Goal: Information Seeking & Learning: Learn about a topic

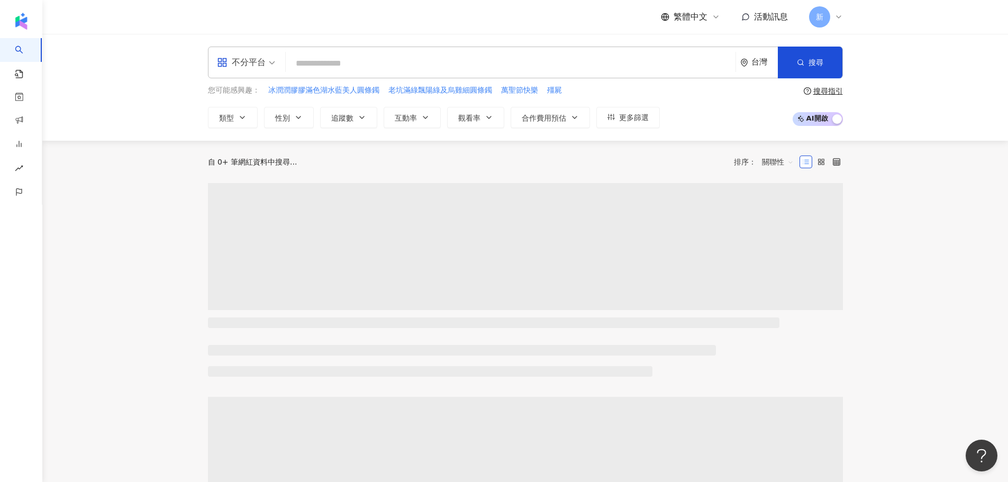
click at [334, 58] on input "search" at bounding box center [510, 63] width 441 height 20
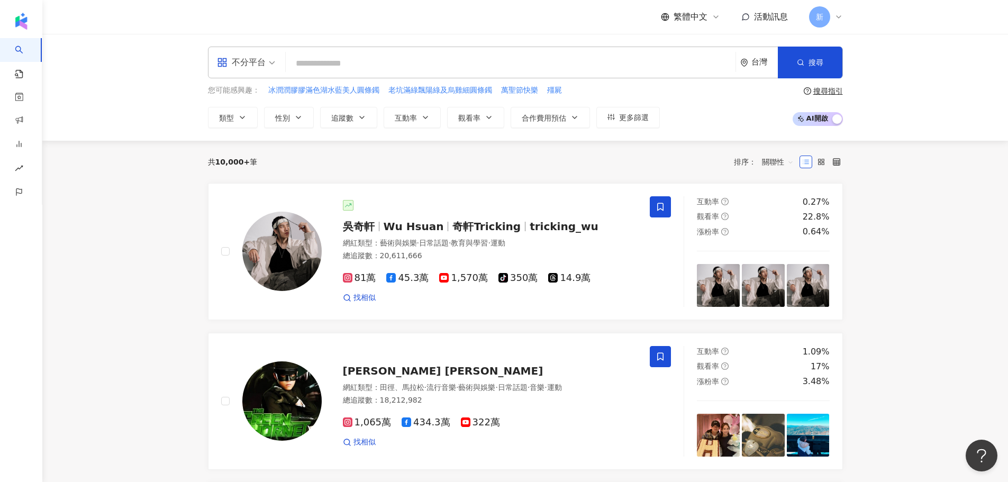
type input "*"
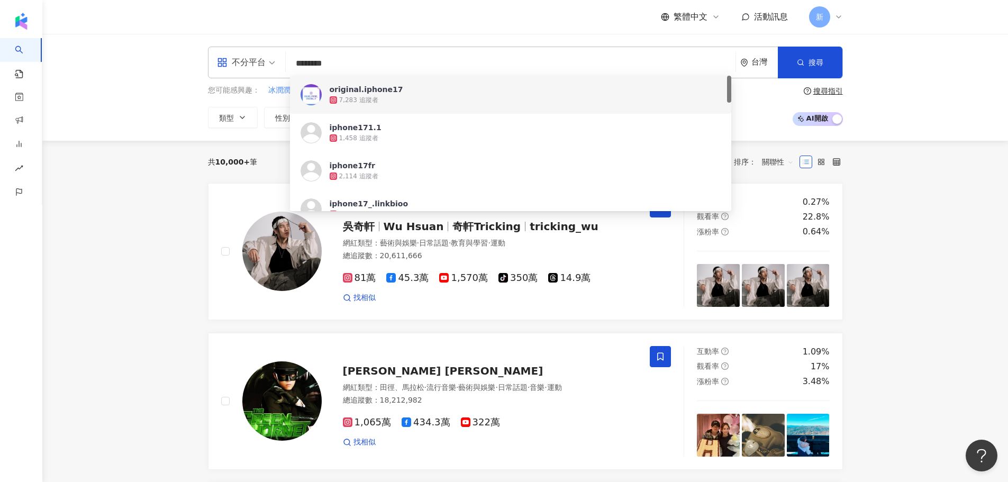
type input "********"
click at [436, 39] on div "不分平台 ******** 台灣 搜尋 675cedef-90aa-4871-b0b9-1a604f871e4d https://www.instagram.…" at bounding box center [525, 87] width 966 height 107
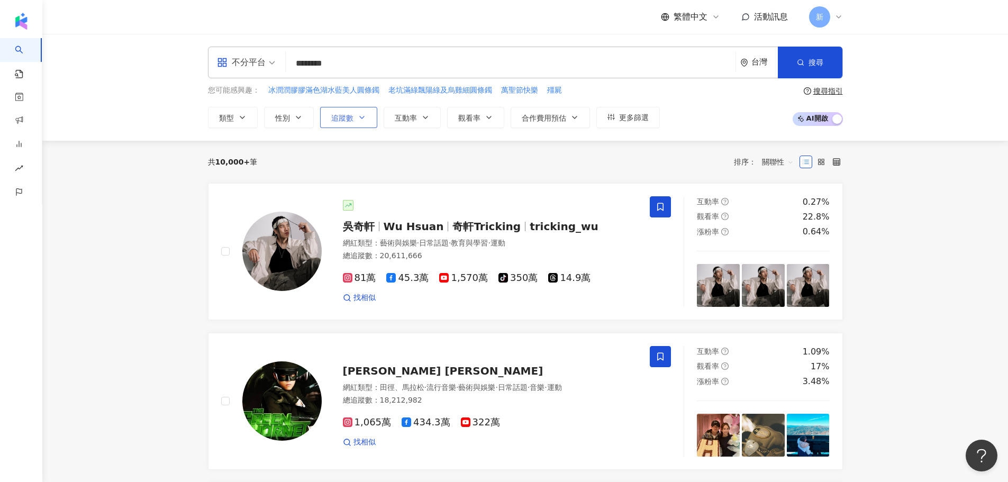
click at [328, 121] on button "追蹤數" at bounding box center [348, 117] width 57 height 21
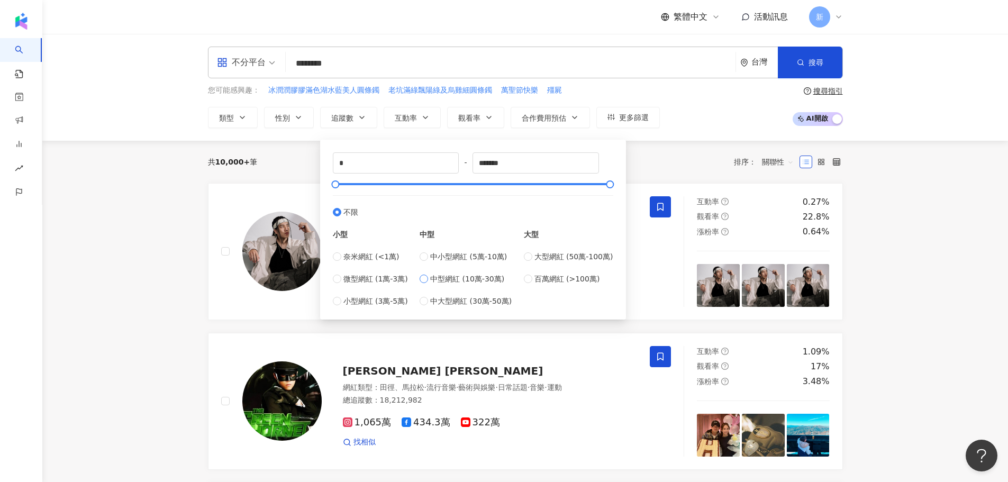
click at [437, 277] on span "中型網紅 (10萬-30萬)" at bounding box center [467, 279] width 74 height 12
type input "******"
click at [799, 62] on icon "button" at bounding box center [800, 62] width 7 height 7
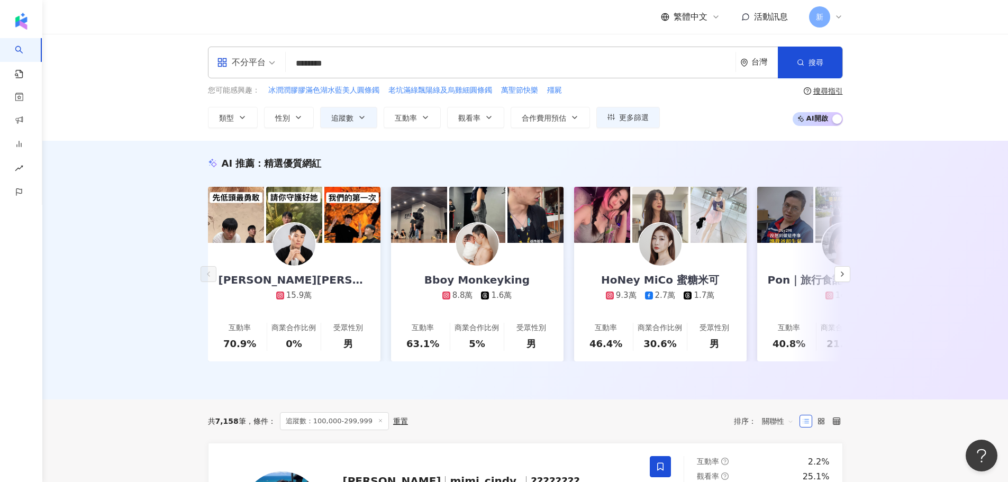
click at [373, 65] on input "********" at bounding box center [510, 63] width 441 height 20
click at [131, 150] on div "AI 推薦 ： 精選優質網紅 王惟漢Kevin 15.9萬 互動率 70.9% 商業合作比例 0% 受眾性別 男 Bboy Monkeyking 8.8萬 1…" at bounding box center [525, 270] width 966 height 259
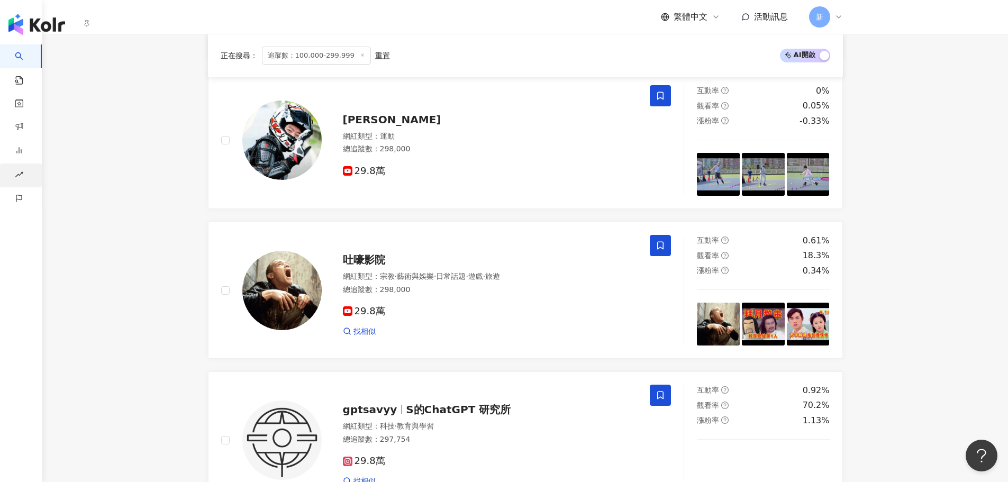
scroll to position [1587, 0]
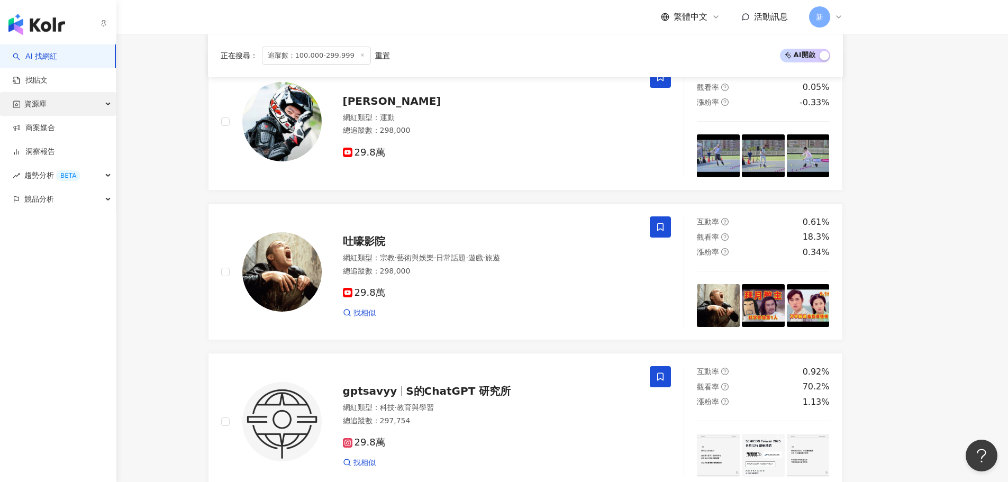
click at [71, 105] on div "資源庫" at bounding box center [58, 104] width 116 height 24
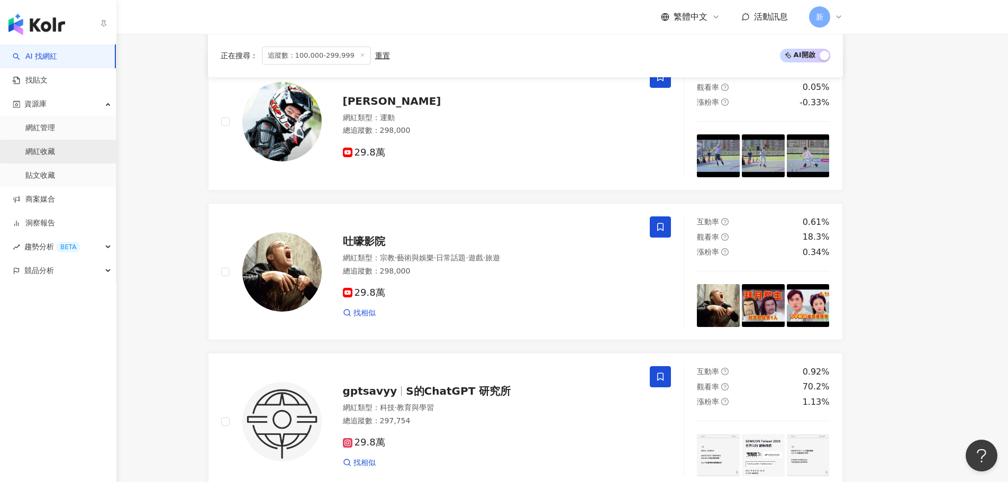
click at [55, 151] on link "網紅收藏" at bounding box center [40, 152] width 30 height 11
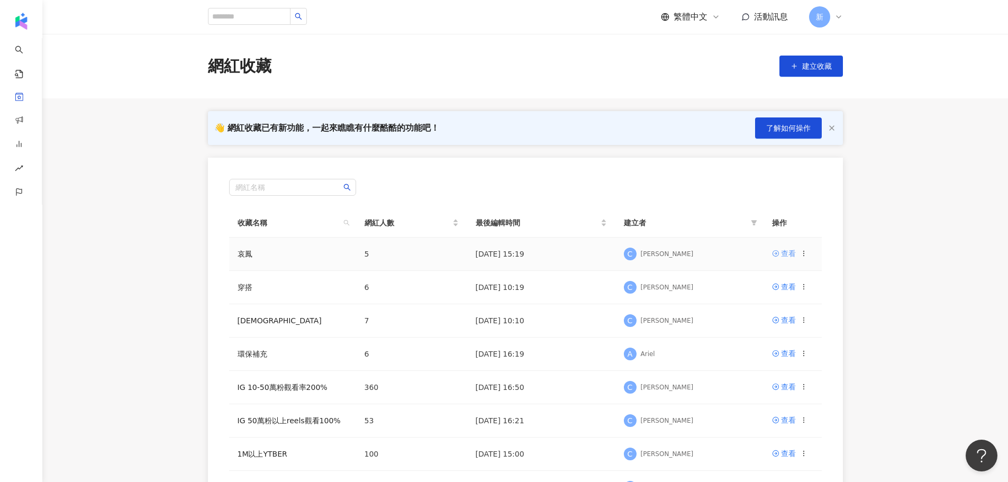
click at [781, 257] on div "查看" at bounding box center [788, 254] width 15 height 12
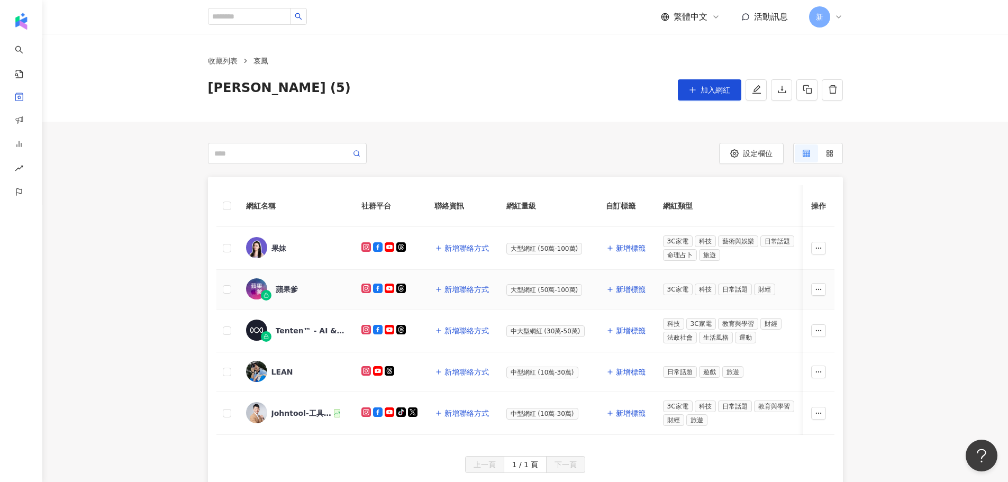
click at [220, 289] on td at bounding box center [226, 290] width 21 height 40
click at [224, 297] on td at bounding box center [226, 290] width 21 height 40
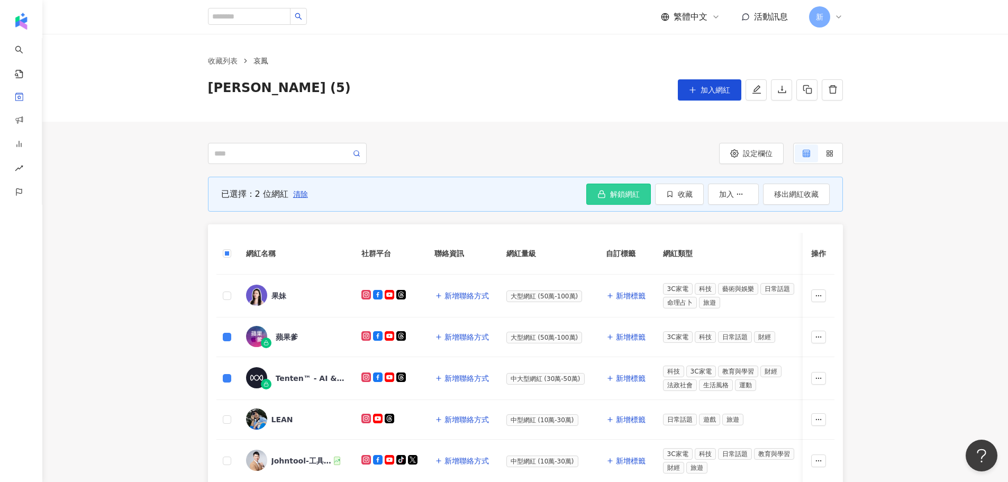
click at [630, 185] on button "解鎖網紅" at bounding box center [618, 194] width 65 height 21
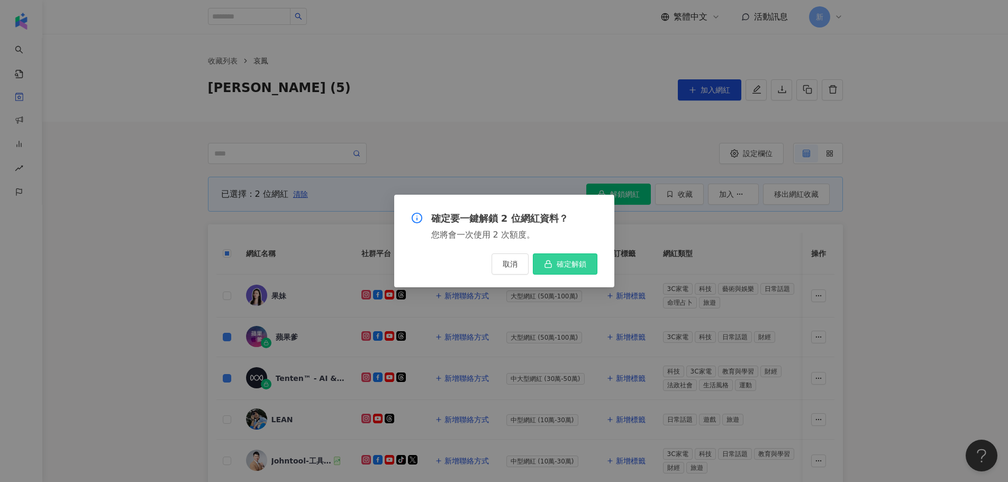
click at [575, 267] on span "確定解鎖" at bounding box center [572, 264] width 30 height 8
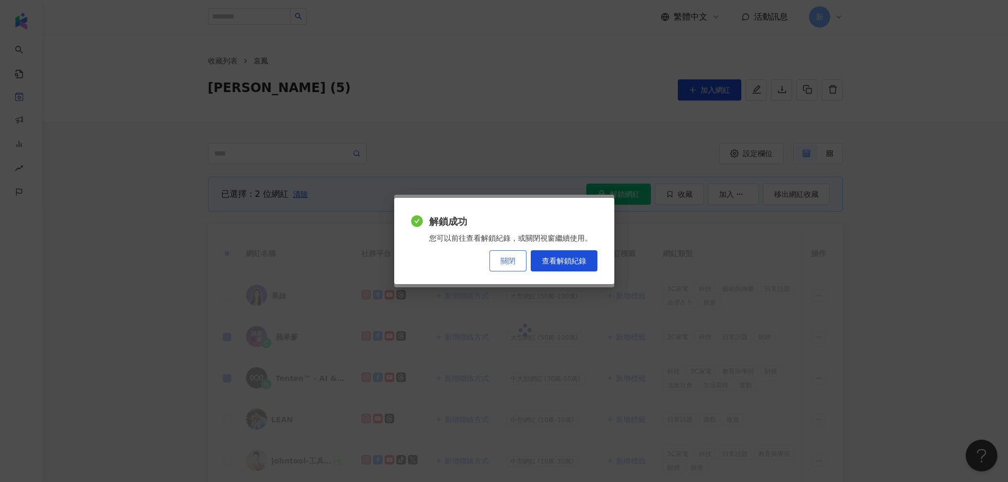
click at [503, 260] on span "關閉" at bounding box center [508, 261] width 15 height 8
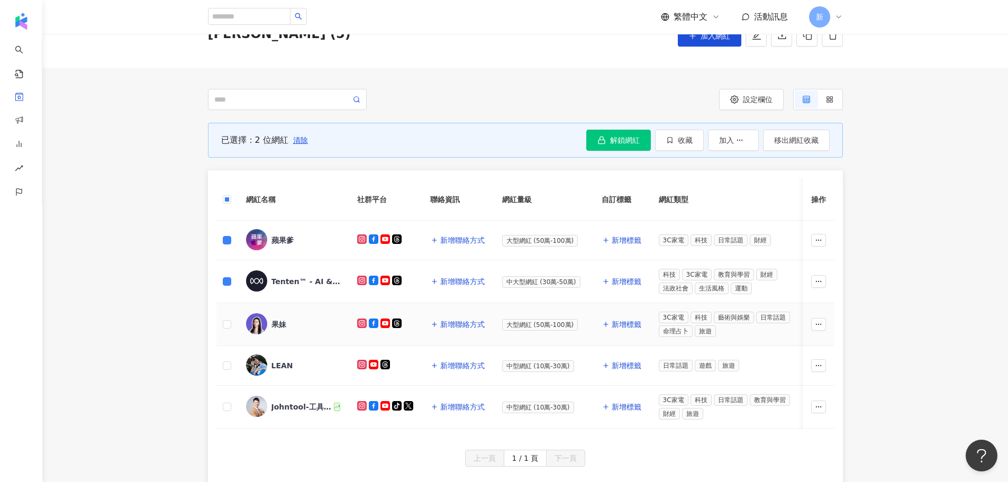
scroll to position [106, 0]
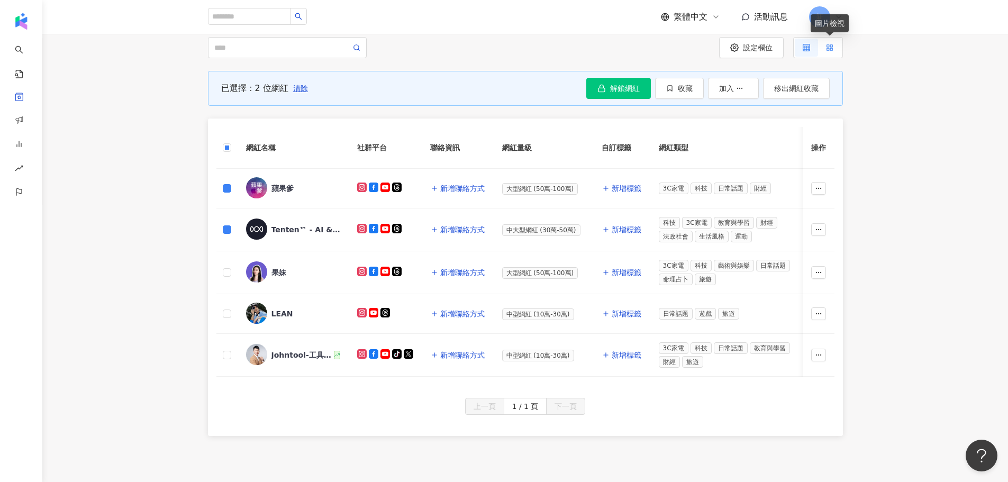
click at [835, 50] on label at bounding box center [829, 48] width 23 height 18
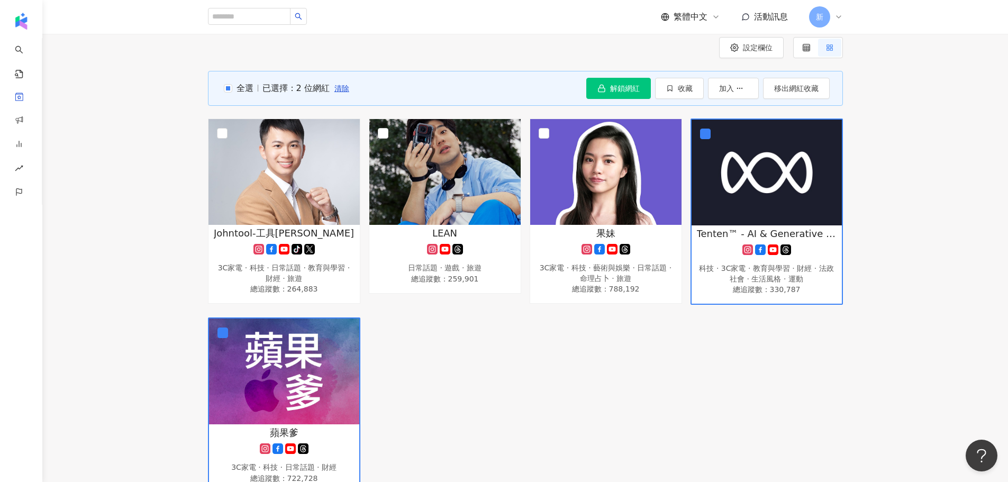
click at [577, 335] on div "Johntool-工具王阿璋 tiktok-icon 3C家電 · 科技 · 日常話題 · 教育與學習 · 財經 · 旅遊 總追蹤數 ： 264,883 LE…" at bounding box center [525, 306] width 643 height 375
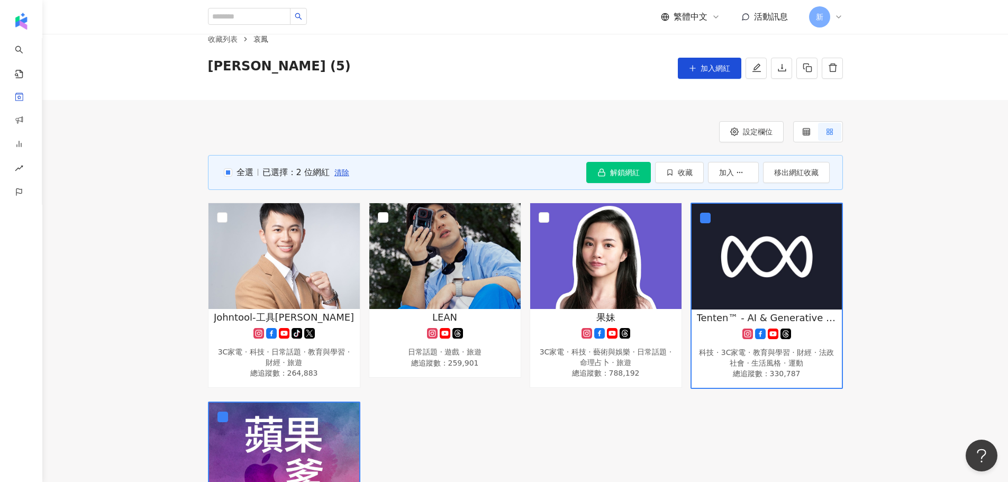
scroll to position [21, 0]
click at [803, 131] on icon at bounding box center [806, 132] width 7 height 7
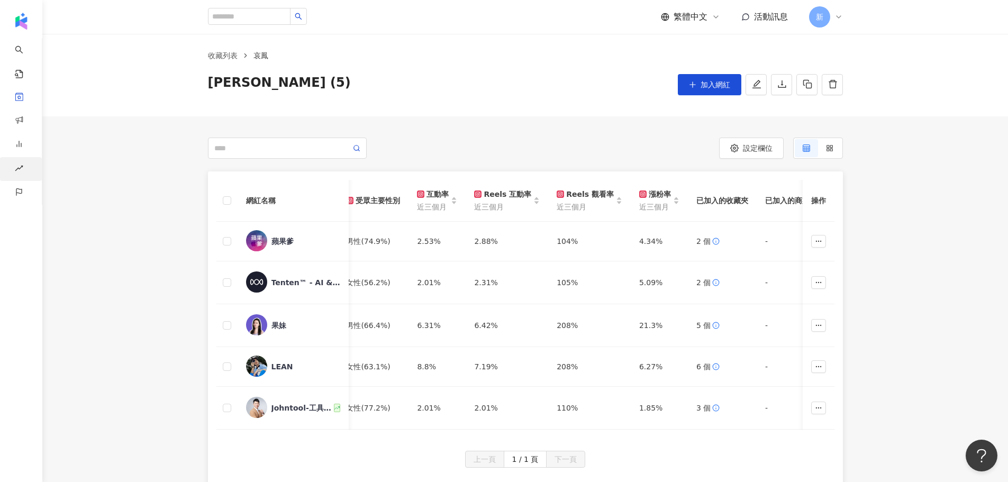
scroll to position [0, 0]
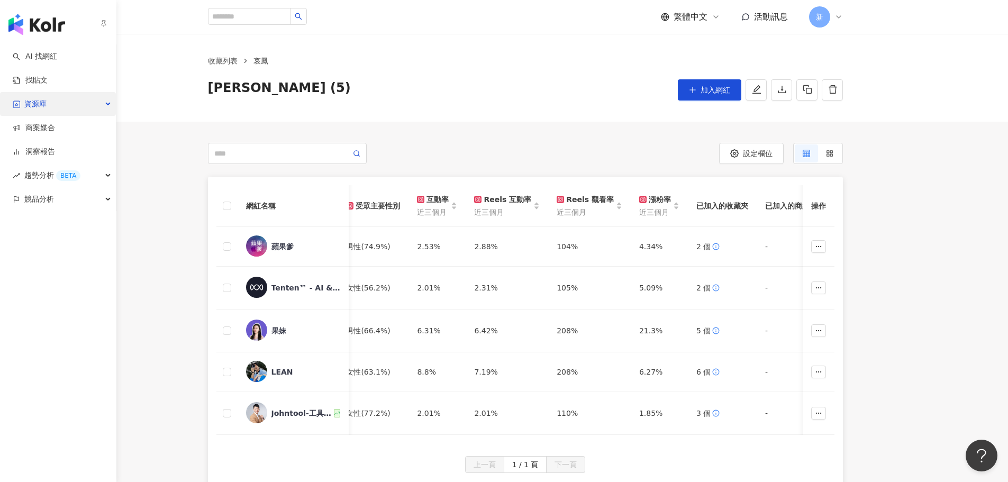
click at [58, 104] on div "資源庫" at bounding box center [58, 104] width 116 height 24
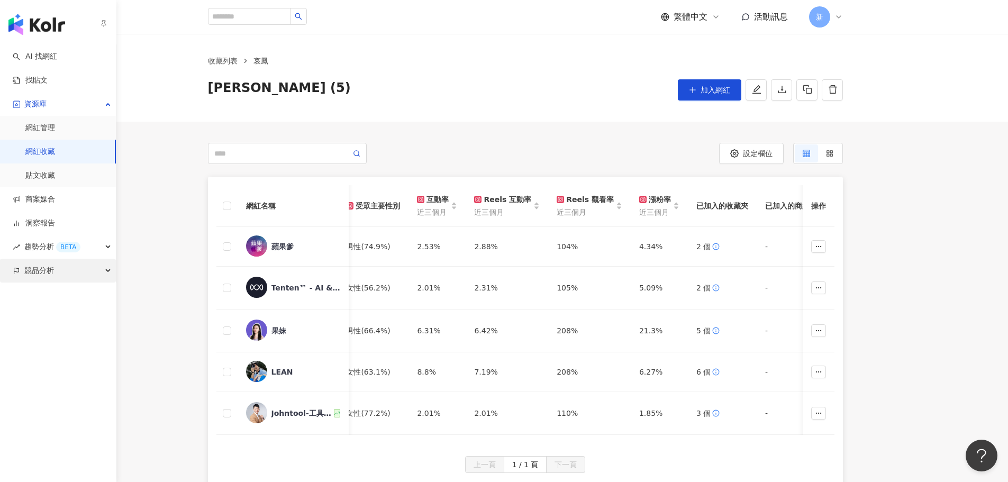
click at [58, 268] on div "競品分析" at bounding box center [58, 271] width 116 height 24
click at [67, 321] on link "關鍵字提及分析" at bounding box center [51, 318] width 52 height 11
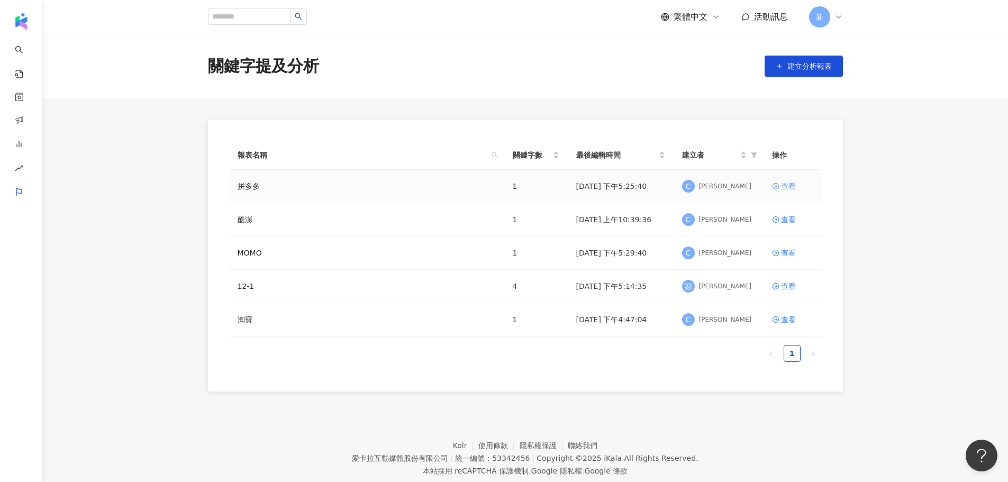
click at [786, 182] on div "查看" at bounding box center [788, 186] width 15 height 12
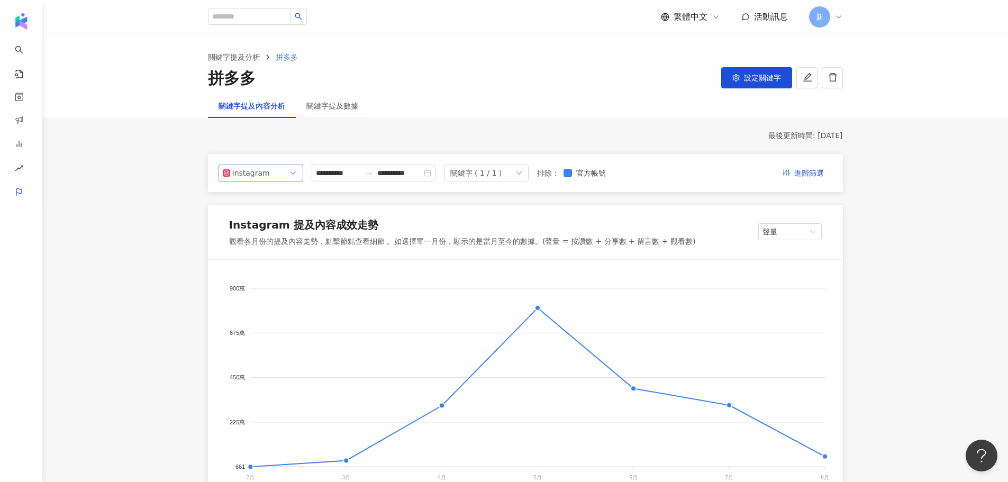
click at [284, 180] on span "Instagram" at bounding box center [261, 173] width 76 height 16
click at [267, 220] on div "Facebook" at bounding box center [254, 216] width 34 height 12
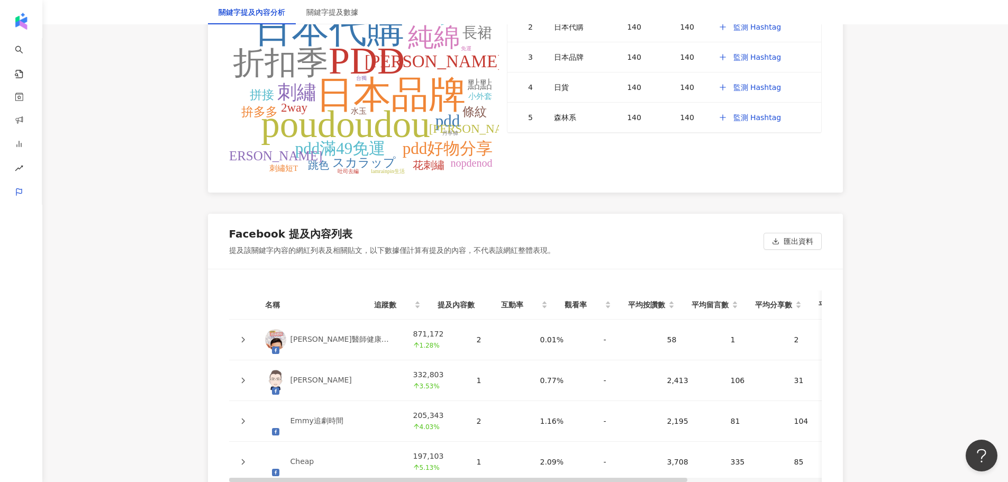
scroll to position [2275, 0]
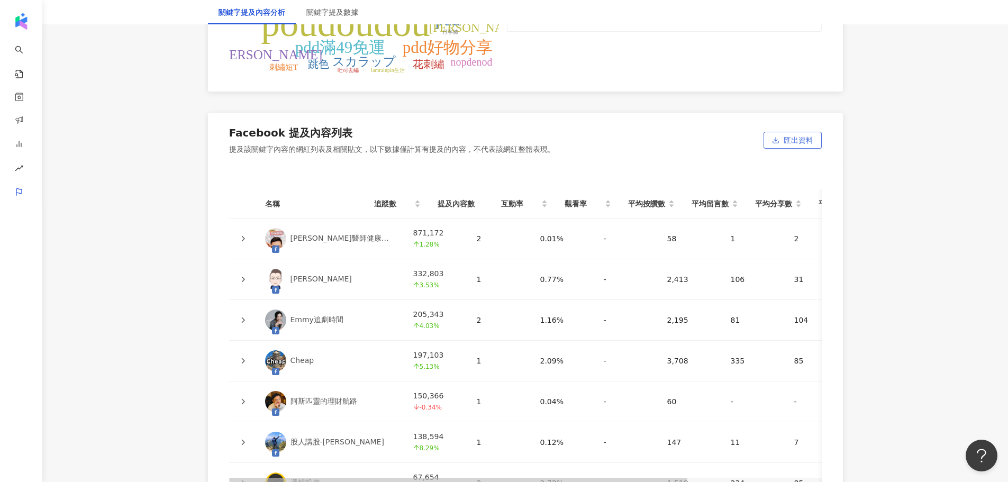
click at [794, 145] on span "匯出資料" at bounding box center [799, 140] width 30 height 17
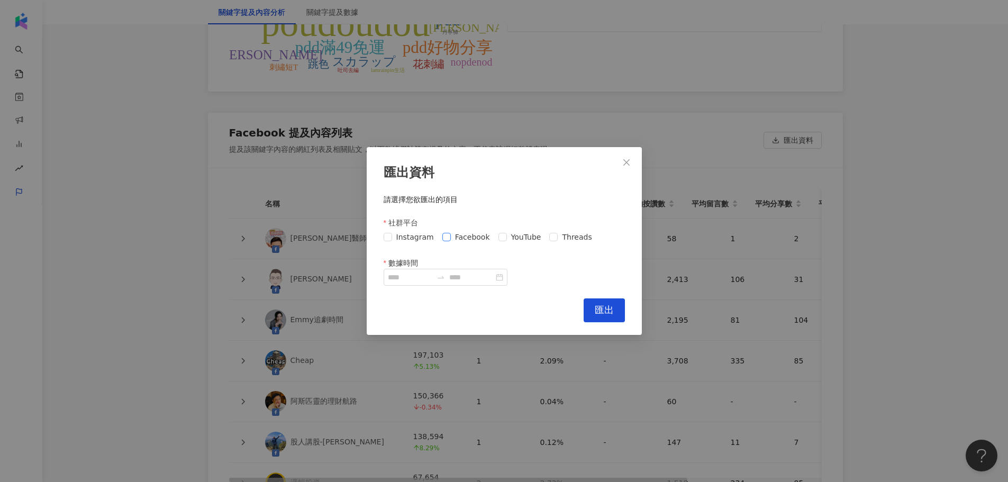
click at [468, 236] on span "Facebook" at bounding box center [472, 237] width 43 height 12
click at [428, 274] on input "數據時間" at bounding box center [410, 277] width 44 height 12
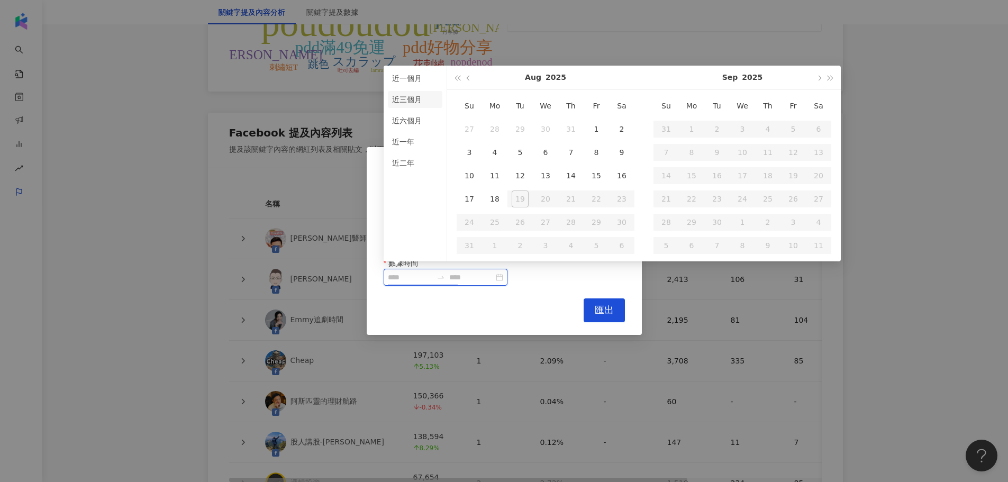
type input "**********"
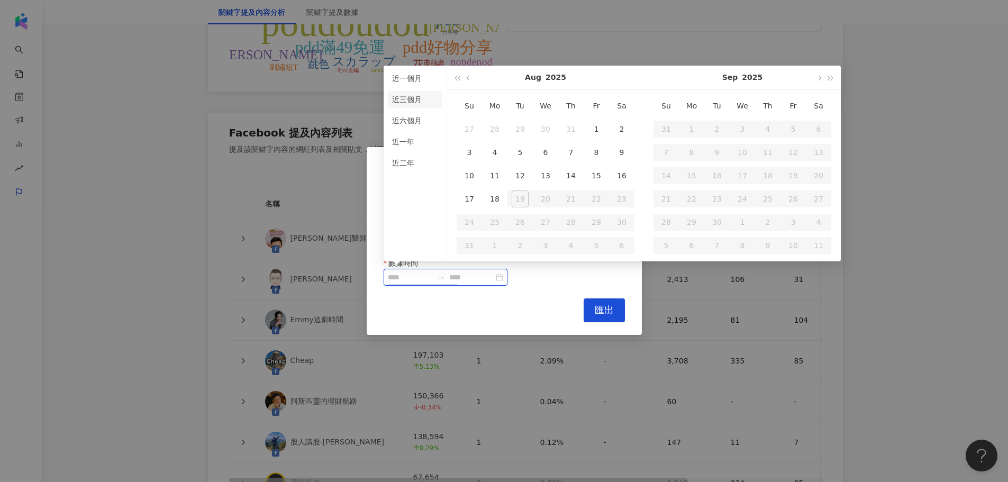
type input "**********"
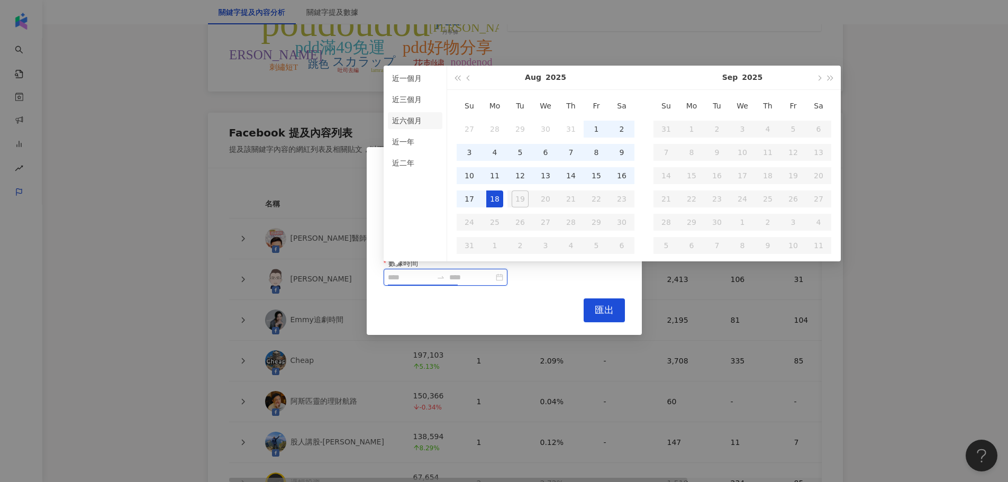
type input "**********"
click at [405, 122] on li "近六個月" at bounding box center [415, 120] width 54 height 17
type input "**********"
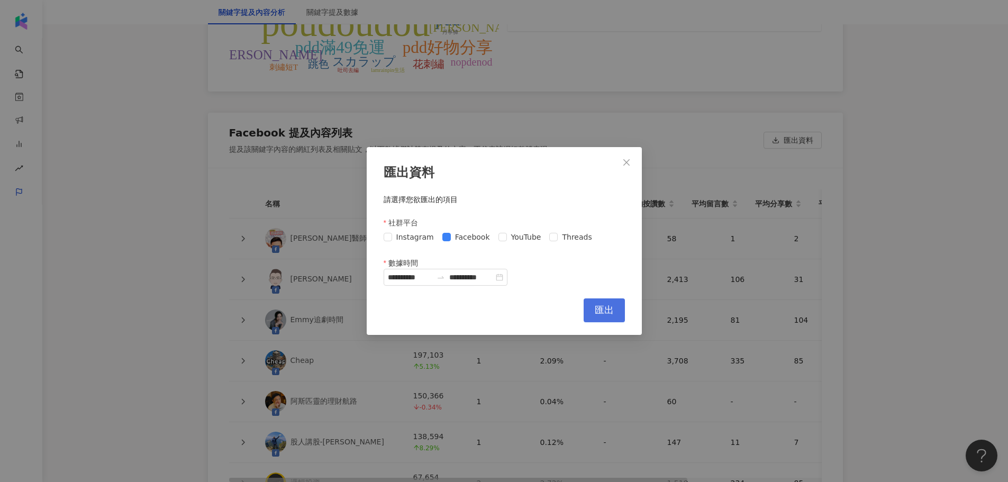
click at [615, 316] on button "匯出" at bounding box center [604, 310] width 41 height 24
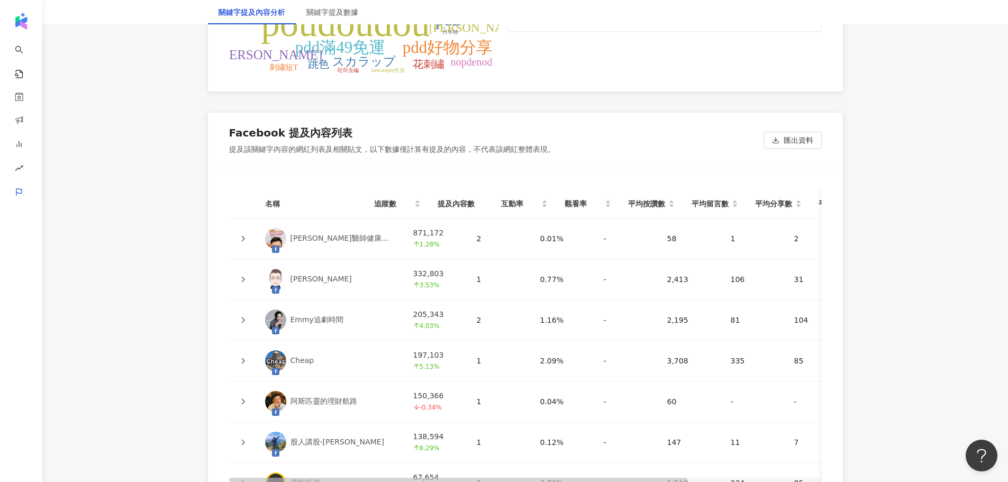
click at [249, 239] on td at bounding box center [243, 239] width 28 height 41
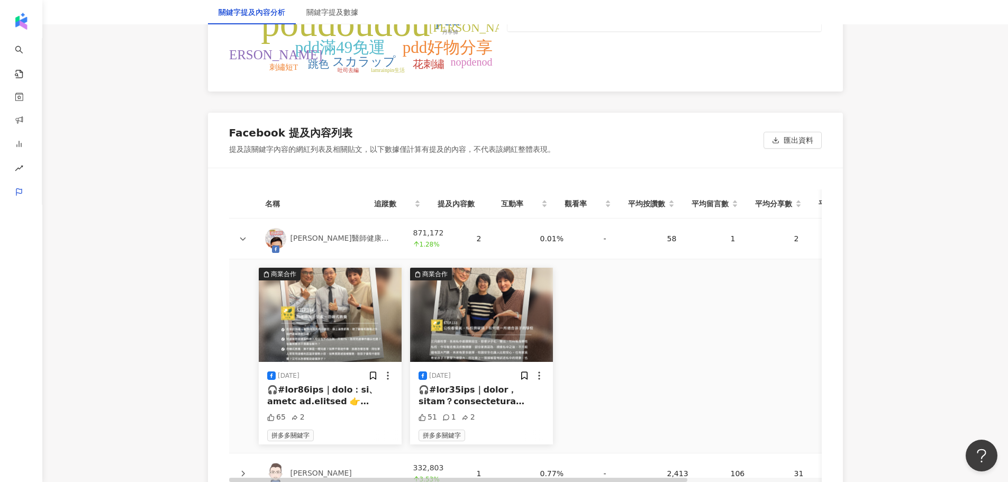
click at [246, 239] on icon at bounding box center [243, 238] width 6 height 6
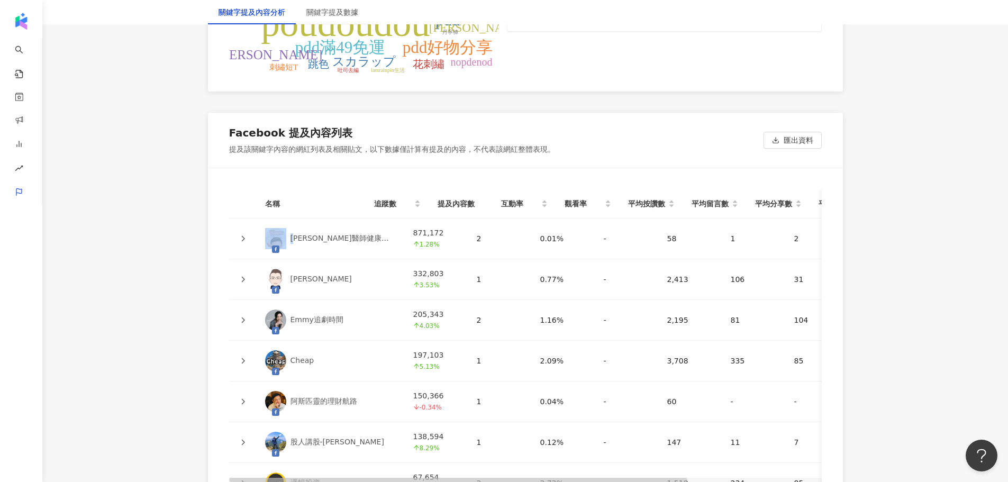
click at [246, 239] on icon at bounding box center [243, 238] width 6 height 6
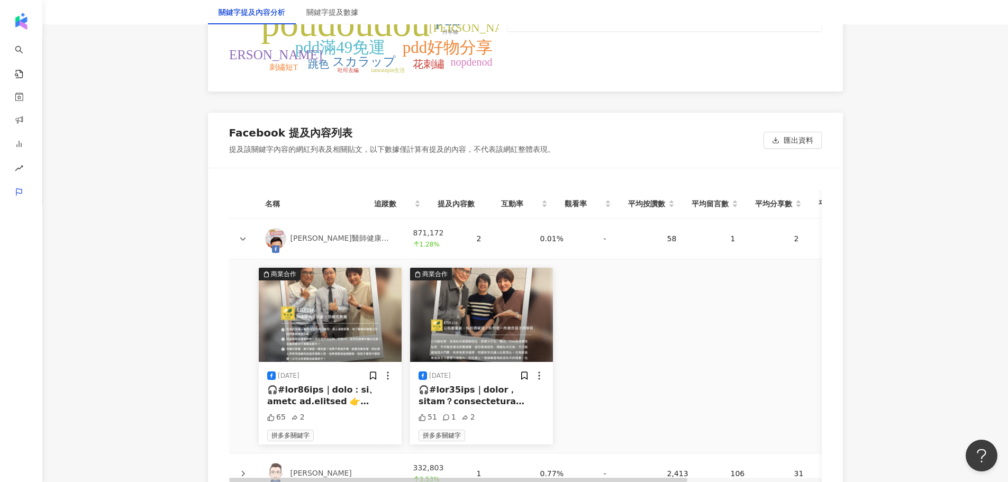
click at [480, 400] on div at bounding box center [482, 396] width 126 height 24
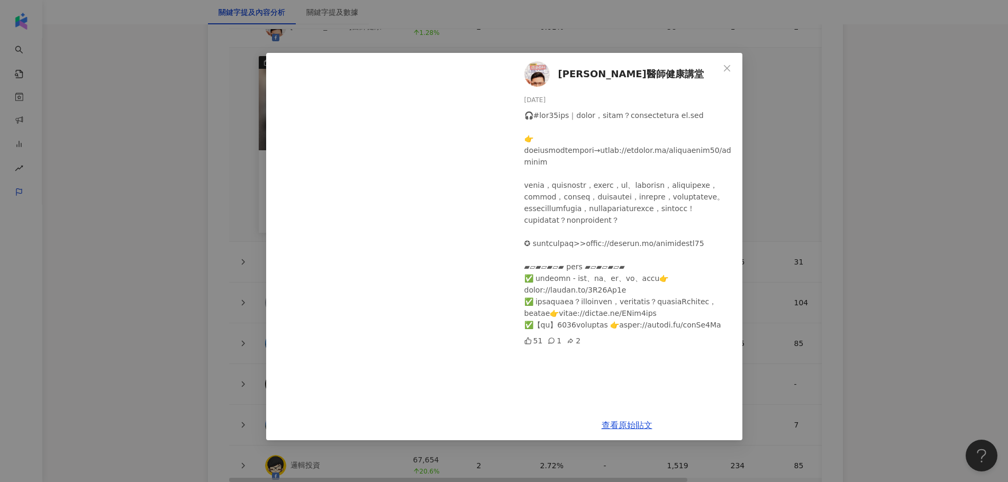
click at [885, 167] on div "黃瑽寧醫師健康講堂 2025/4/9 51 1 2 查看原始貼文" at bounding box center [504, 241] width 1008 height 482
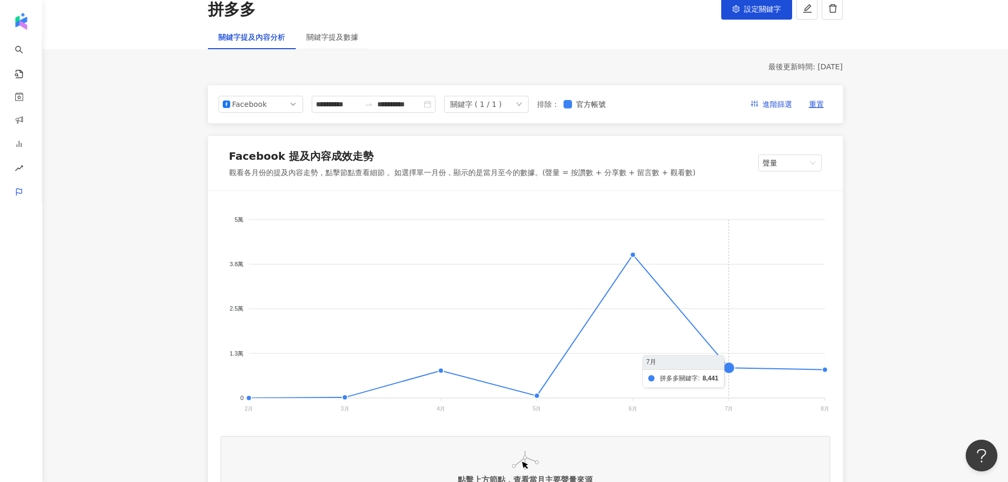
scroll to position [0, 0]
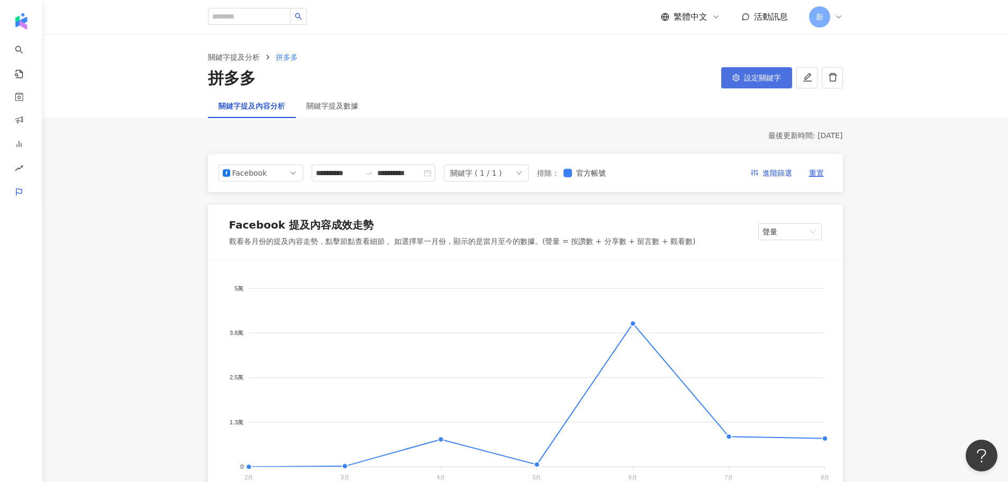
click at [747, 80] on span "設定關鍵字" at bounding box center [762, 78] width 37 height 8
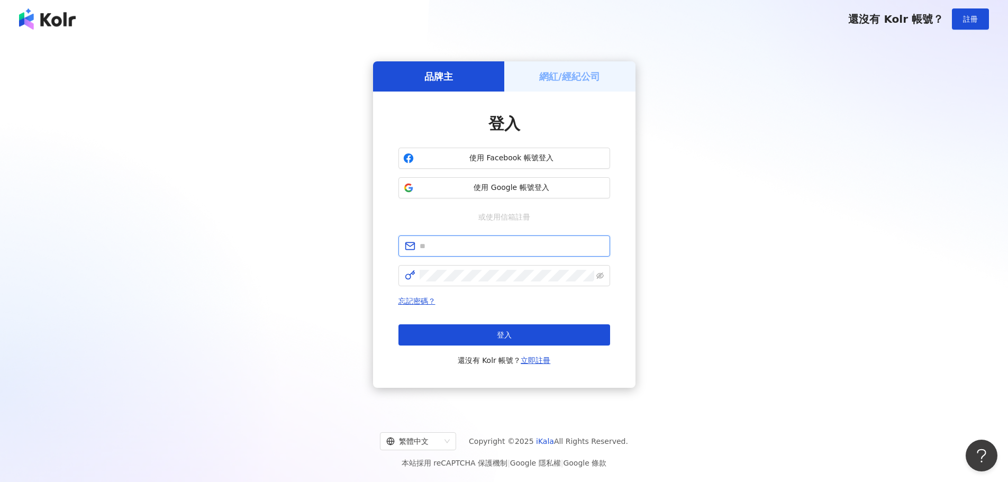
click at [506, 242] on input "text" at bounding box center [512, 246] width 184 height 12
type input "**********"
click at [483, 329] on button "登入" at bounding box center [504, 334] width 212 height 21
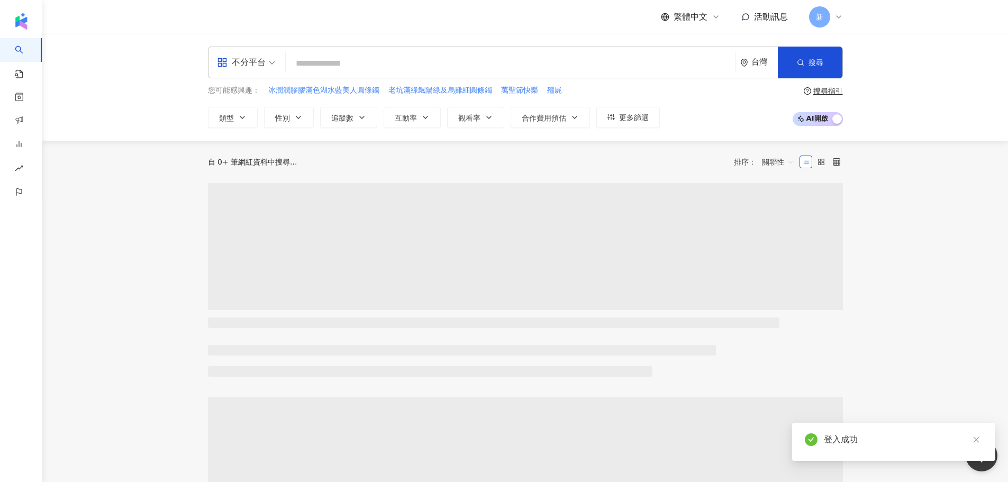
click at [471, 63] on input "search" at bounding box center [510, 63] width 441 height 20
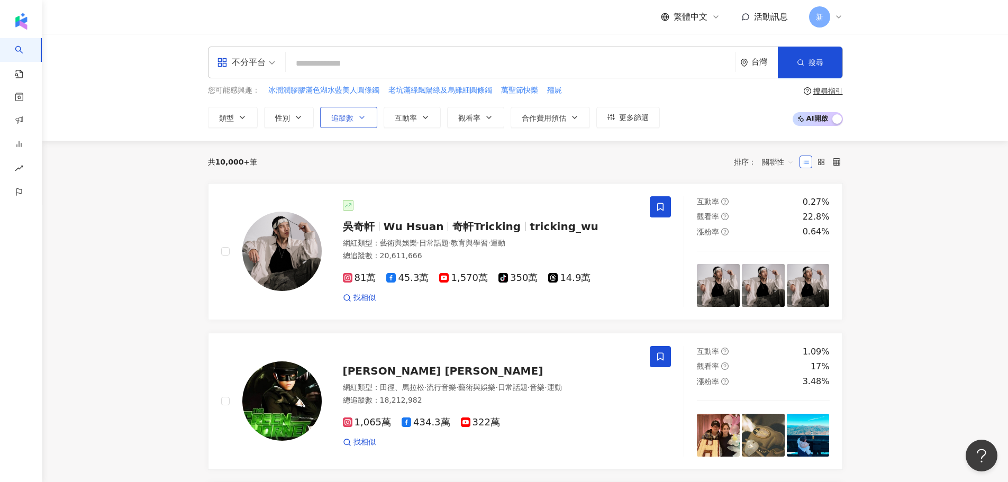
click at [342, 119] on span "追蹤數" at bounding box center [342, 118] width 22 height 8
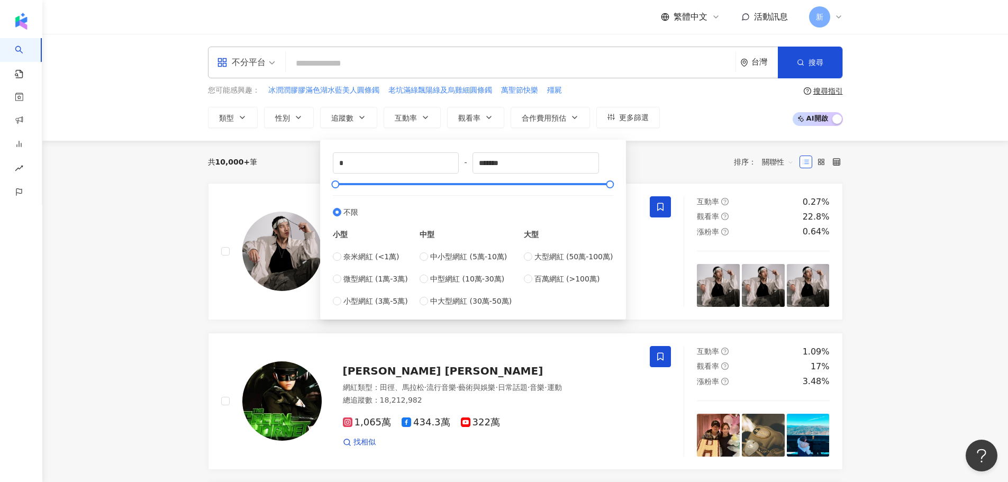
click at [263, 59] on div "不分平台" at bounding box center [241, 62] width 49 height 17
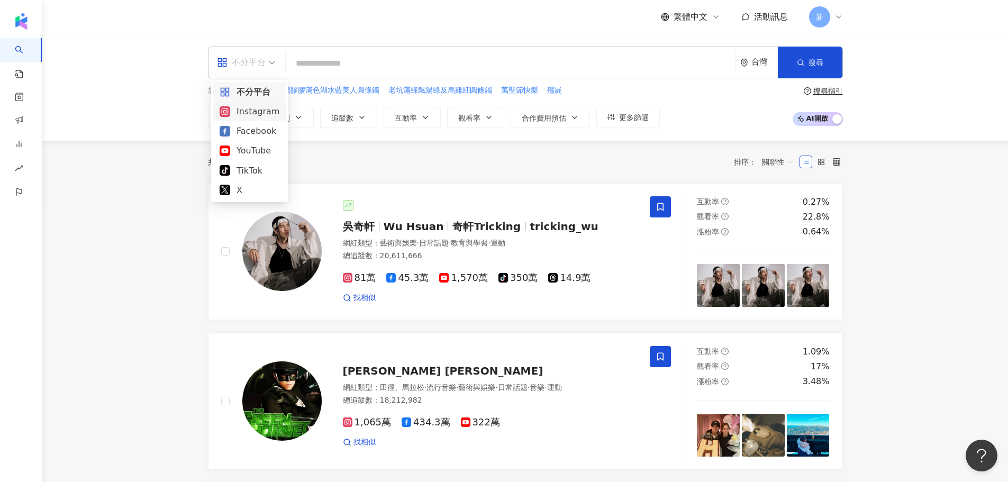
click at [249, 107] on div "Instagram" at bounding box center [250, 111] width 60 height 13
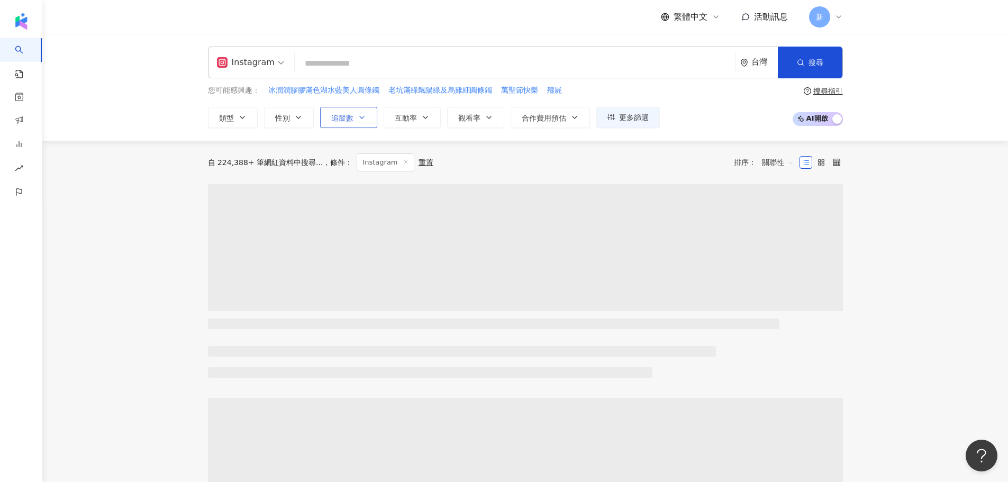
click at [358, 113] on icon "button" at bounding box center [362, 117] width 8 height 8
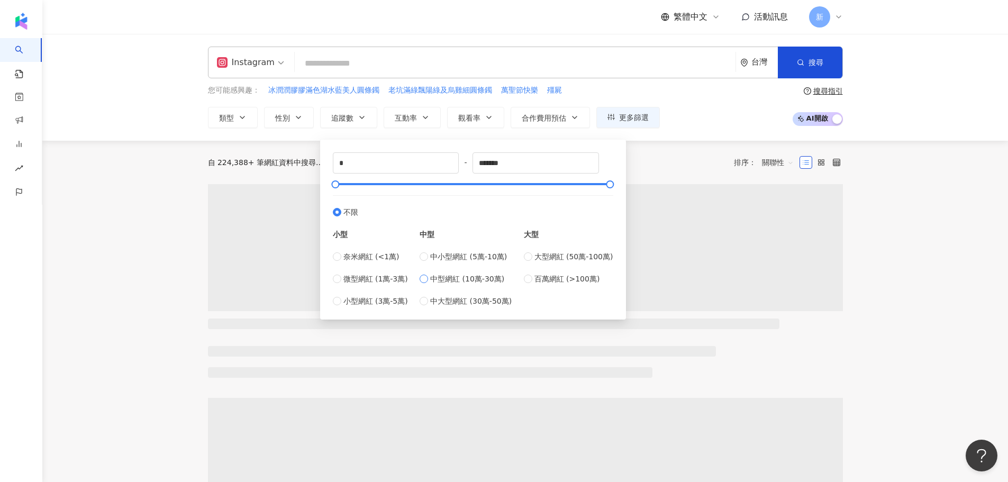
click at [454, 284] on span "中型網紅 (10萬-30萬)" at bounding box center [467, 279] width 74 height 12
type input "******"
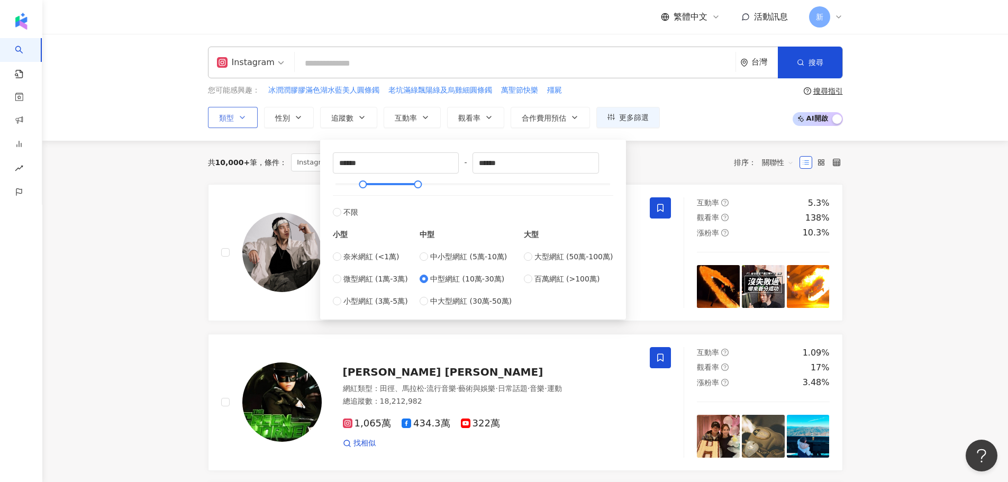
click at [248, 118] on button "類型" at bounding box center [233, 117] width 50 height 21
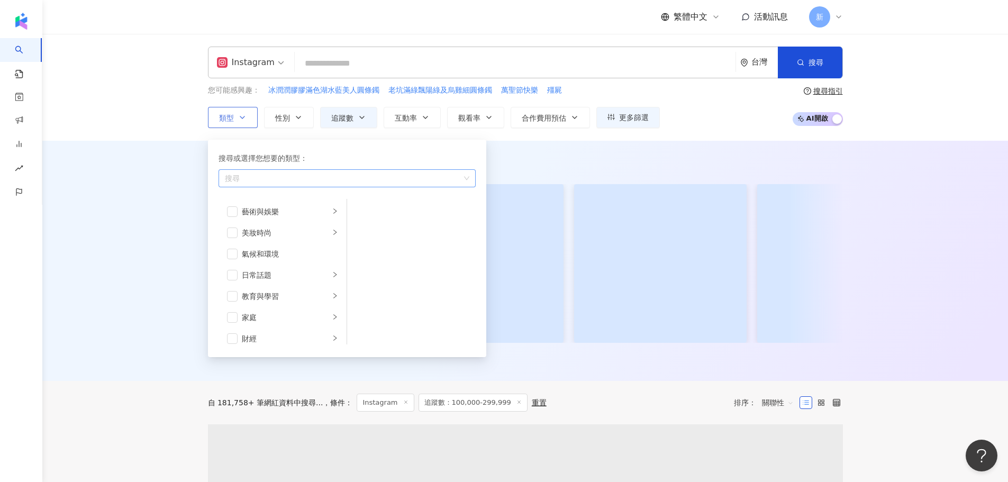
click at [328, 180] on div "button" at bounding box center [342, 178] width 242 height 8
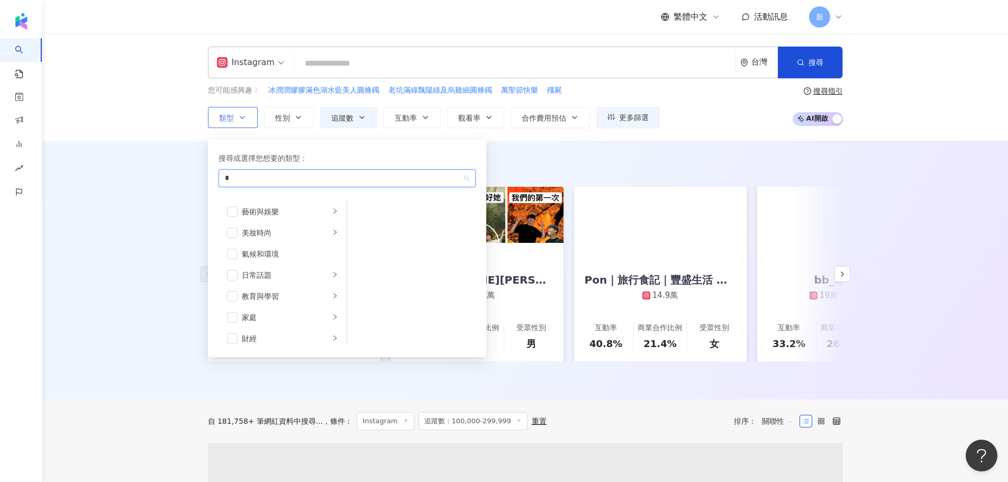
type input "**"
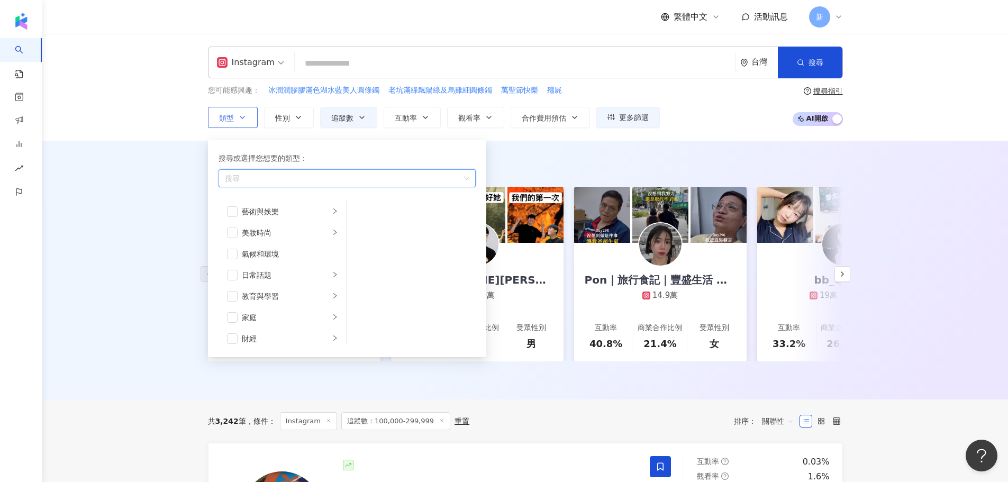
drag, startPoint x: 302, startPoint y: 180, endPoint x: 220, endPoint y: 172, distance: 82.4
click at [221, 173] on div "button" at bounding box center [342, 178] width 242 height 11
type input "*"
click at [287, 199] on div "科技 / 3 C家電" at bounding box center [347, 201] width 253 height 19
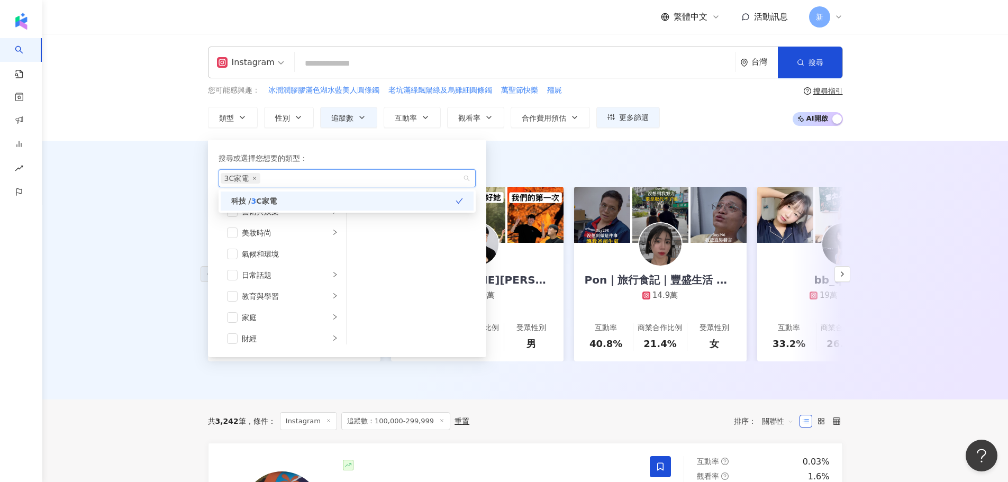
click at [597, 144] on div "AI 推薦 ： 精選優質網紅 築夢者哈利 30萬 tiktok-icon 55.1萬 2萬 互動率 29.9% 商業合作比例 9.09% 受眾性別 男 王惟漢…" at bounding box center [525, 270] width 966 height 259
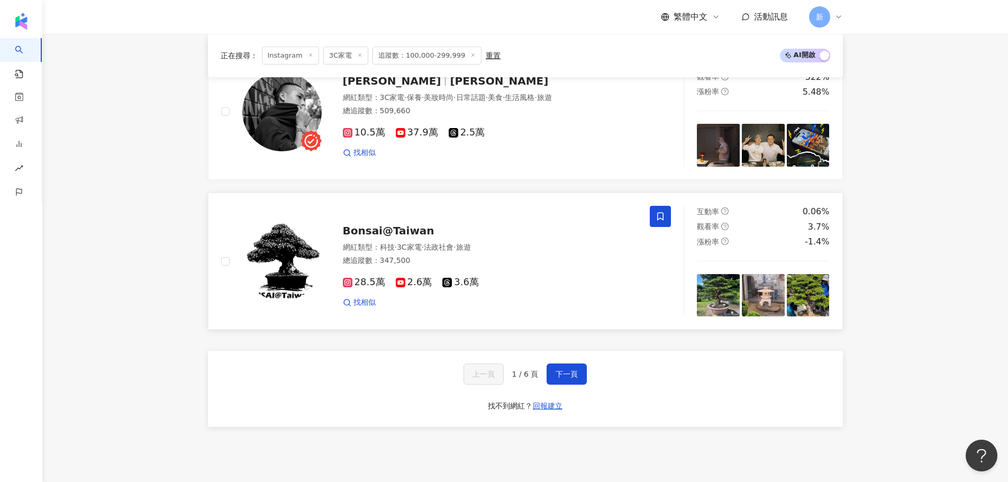
scroll to position [1852, 0]
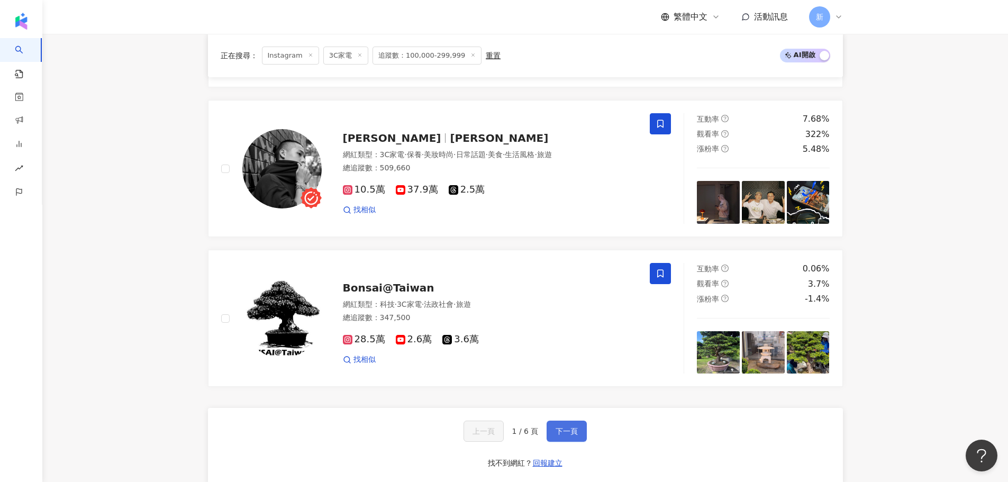
click at [565, 427] on span "下一頁" at bounding box center [567, 431] width 22 height 8
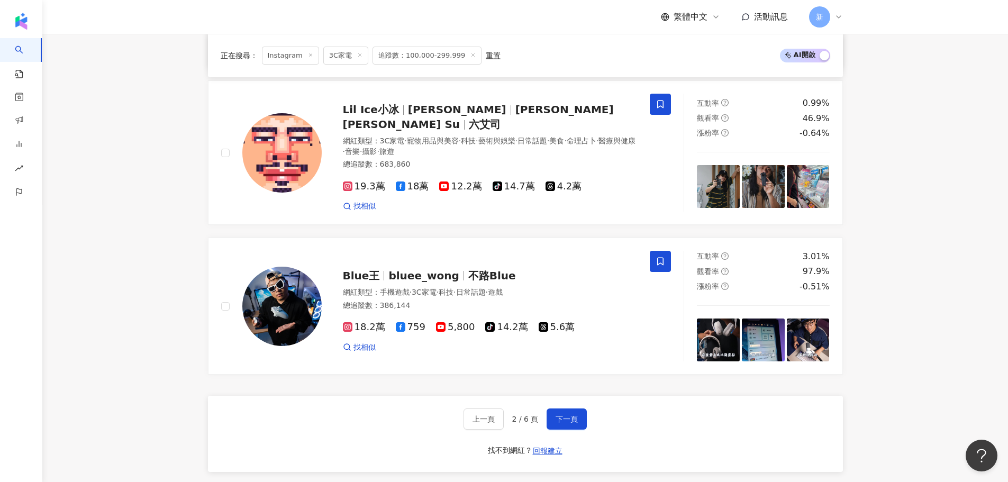
scroll to position [1960, 0]
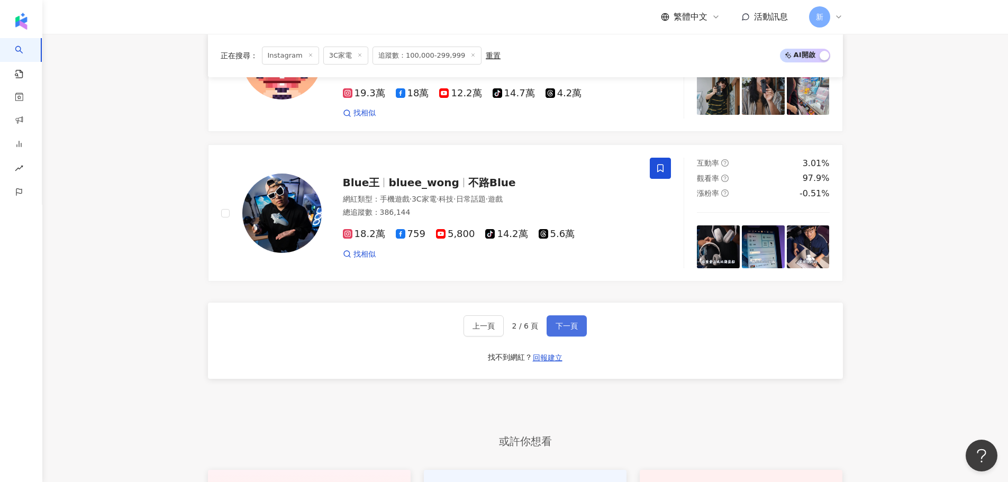
click at [570, 323] on span "下一頁" at bounding box center [567, 326] width 22 height 8
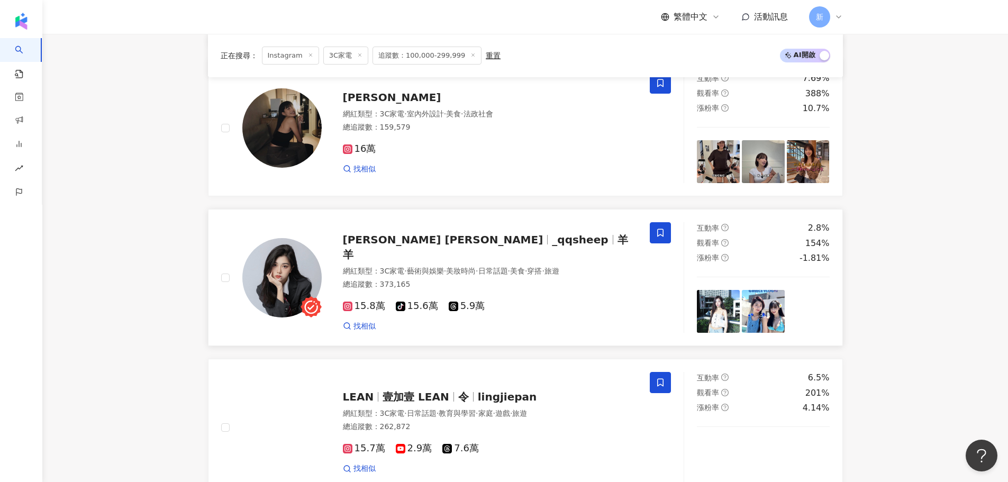
scroll to position [1429, 0]
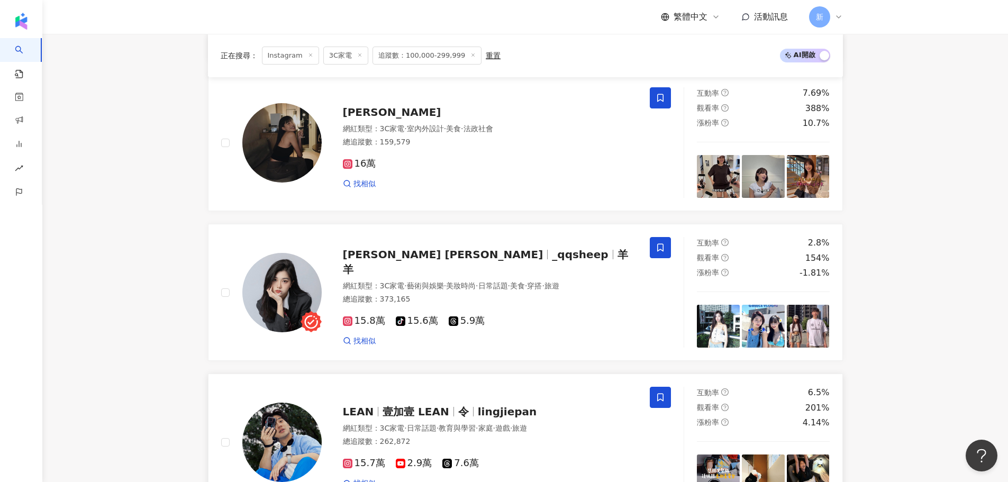
click at [664, 395] on icon at bounding box center [661, 398] width 10 height 10
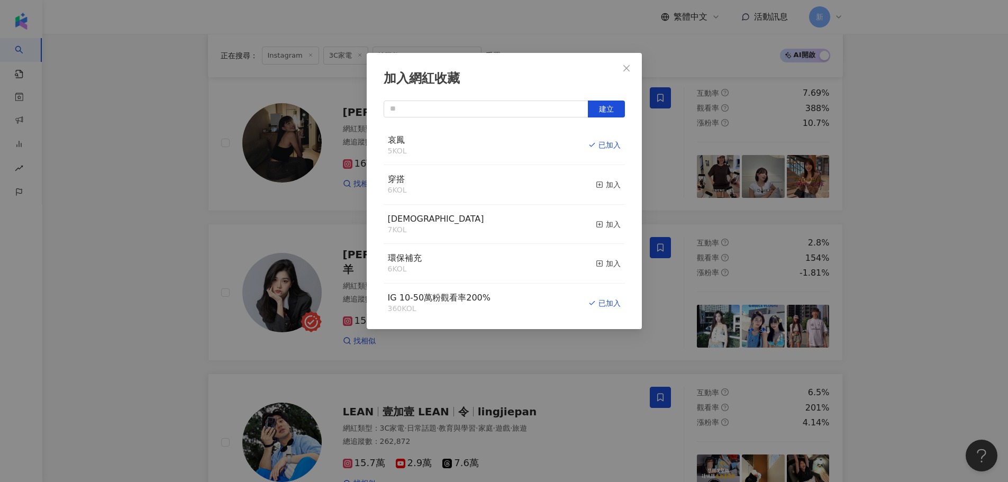
click at [232, 151] on div "加入網紅收藏 建立 哀鳳 5 KOL 已加入 穿搭 6 KOL 加入 萬聖 7 KOL 加入 環保補充 6 KOL 加入 IG 10-50萬粉觀看率200% …" at bounding box center [504, 241] width 1008 height 482
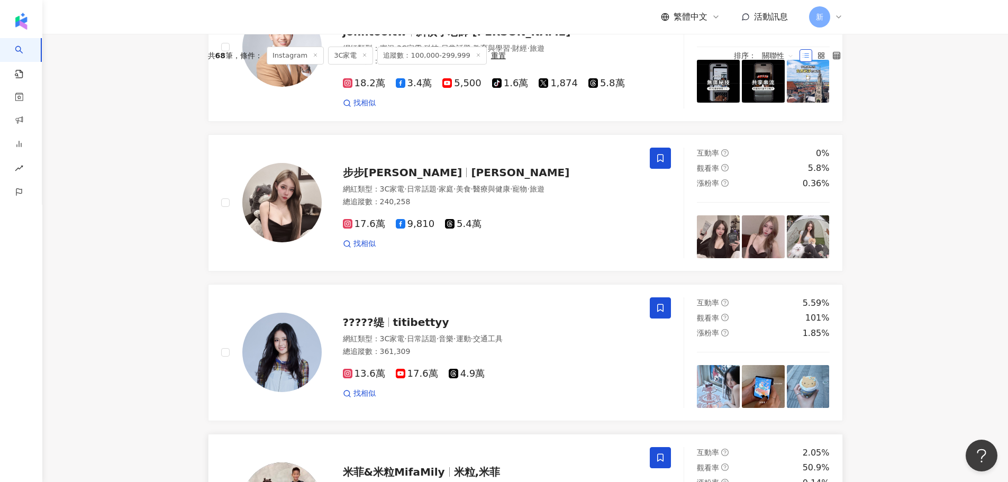
scroll to position [265, 0]
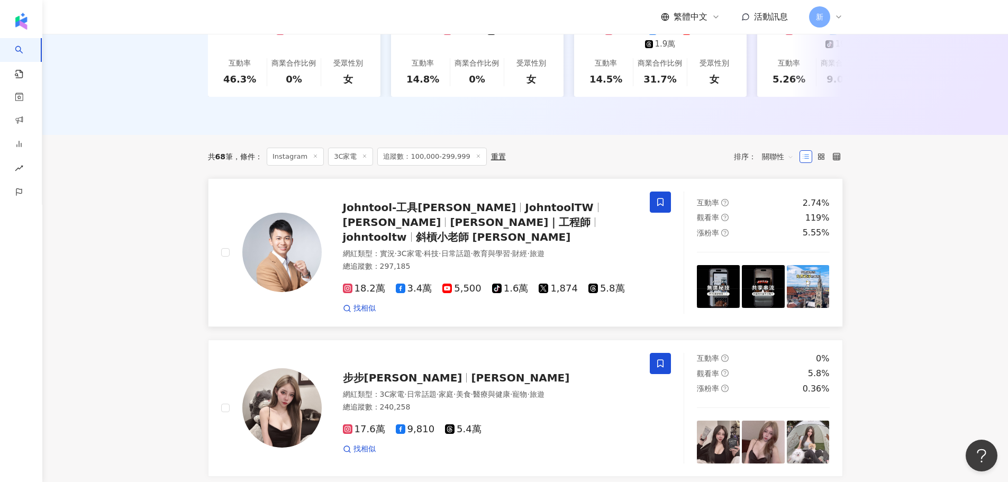
click at [675, 208] on div "Johntool-工具王阿璋 JohntoolTW 阿璋 阿璋｜工程師 johntooltw 斜槓小老師 阿璋 網紅類型 ： 實況 · 3C家電 · 科技 ·…" at bounding box center [446, 253] width 476 height 122
click at [658, 206] on icon at bounding box center [660, 202] width 6 height 8
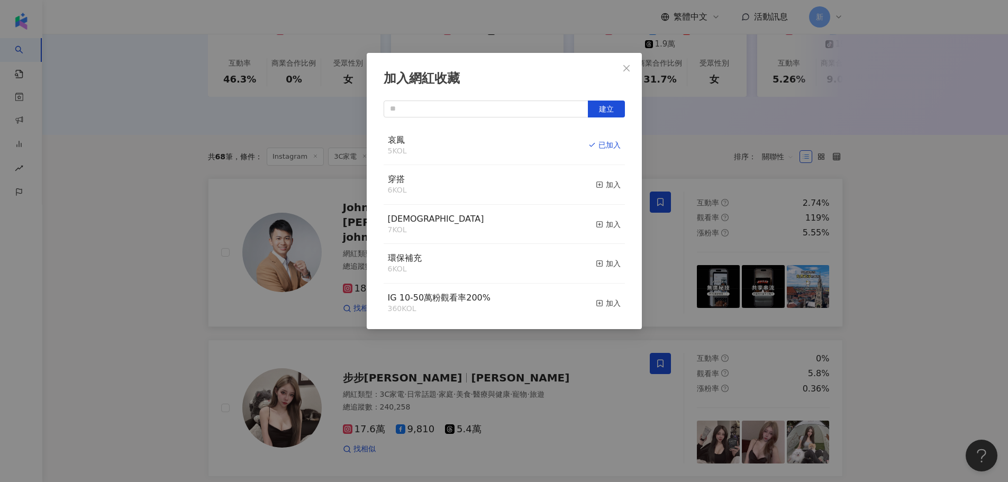
click at [883, 192] on div "加入網紅收藏 建立 哀鳳 5 KOL 已加入 穿搭 6 KOL 加入 萬聖 7 KOL 加入 環保補充 6 KOL 加入 IG 10-50萬粉觀看率200% …" at bounding box center [504, 241] width 1008 height 482
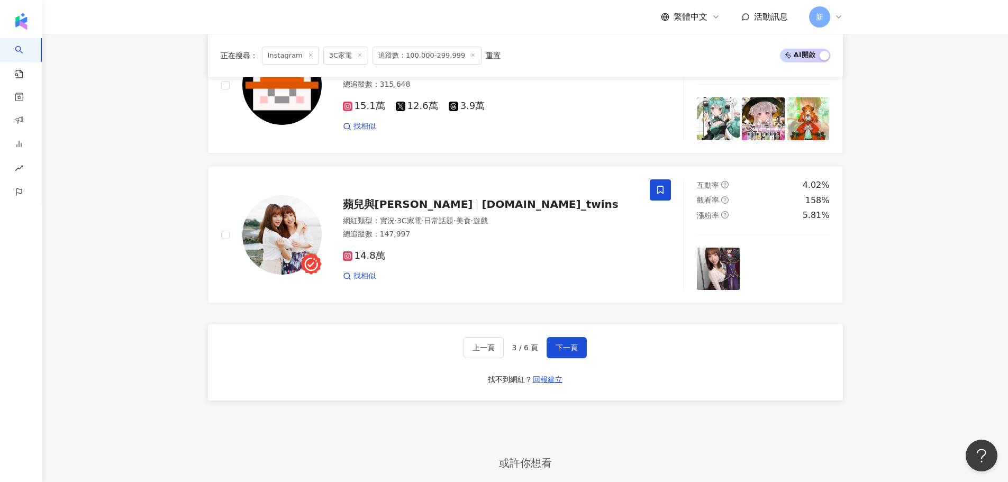
scroll to position [2011, 0]
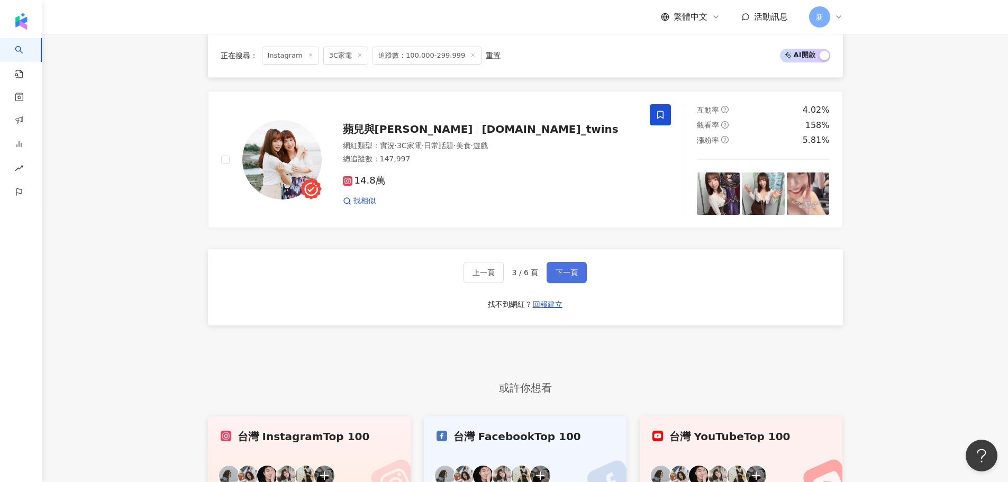
click at [578, 262] on button "下一頁" at bounding box center [567, 272] width 40 height 21
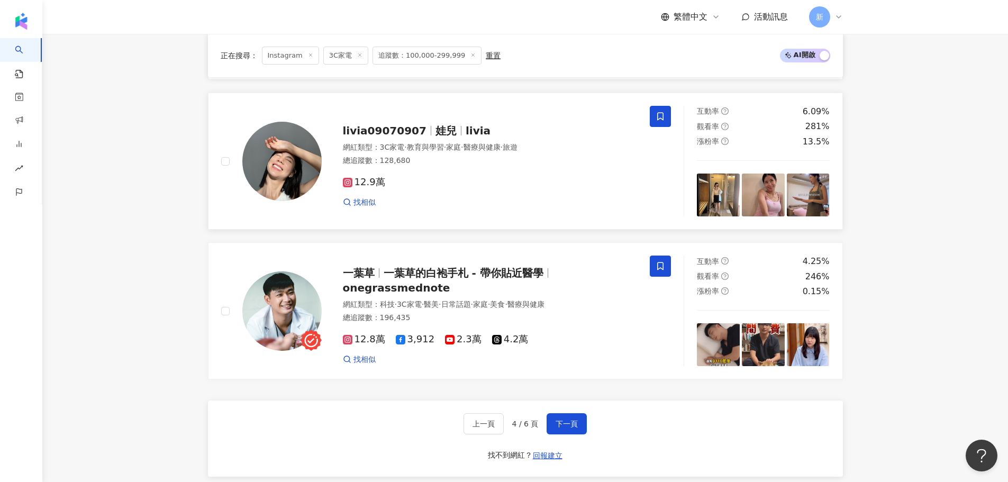
scroll to position [1852, 0]
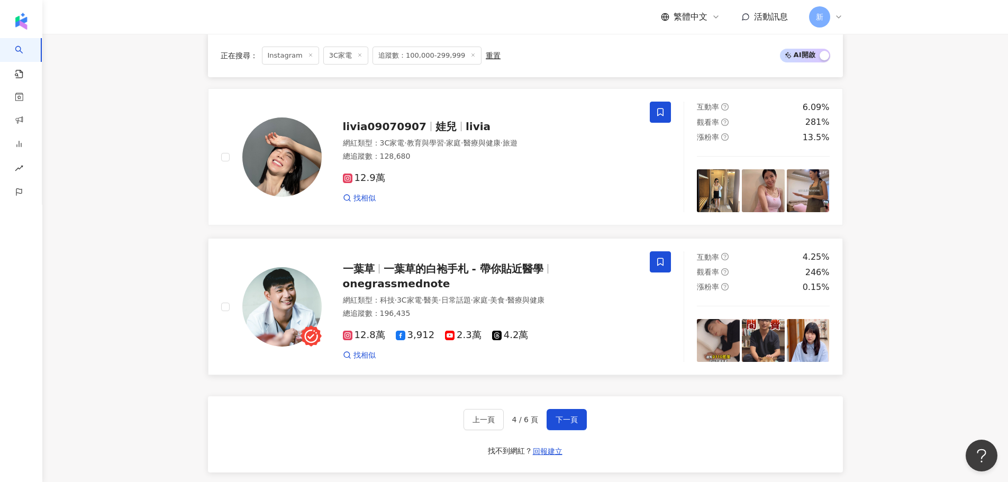
click at [804, 349] on img at bounding box center [808, 340] width 43 height 43
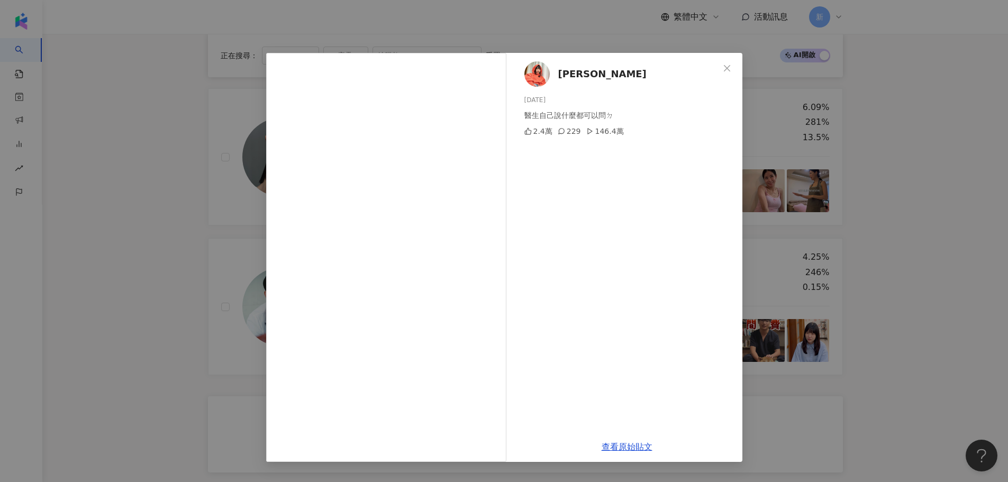
click at [849, 270] on div "U娜 Yoona 2025/7/7 醫生自己說什麼都可以問ㄉ 2.4萬 229 146.4萬 查看原始貼文" at bounding box center [504, 241] width 1008 height 482
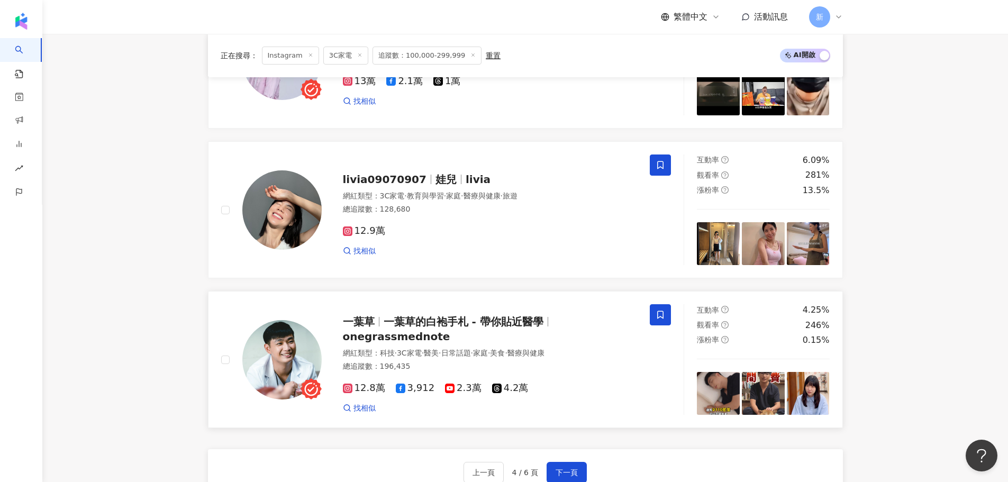
scroll to position [2011, 0]
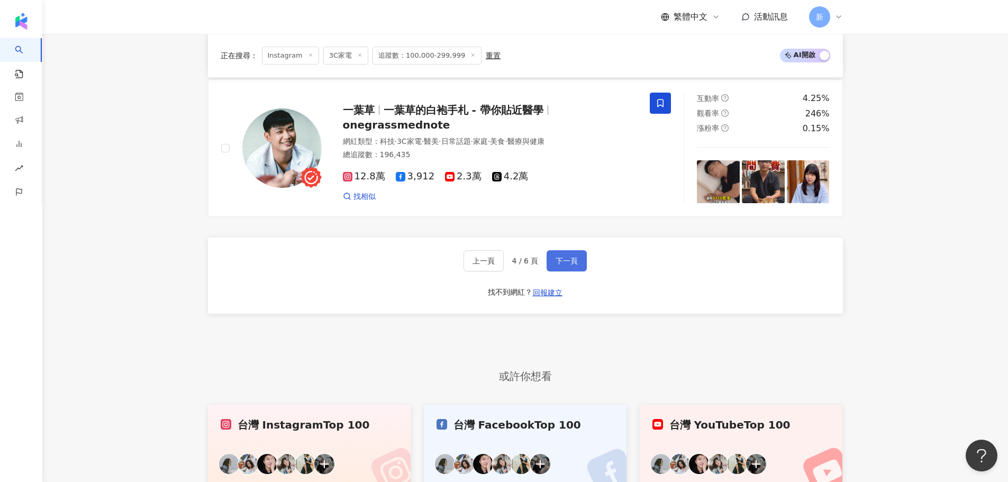
click at [576, 265] on span "下一頁" at bounding box center [567, 261] width 22 height 8
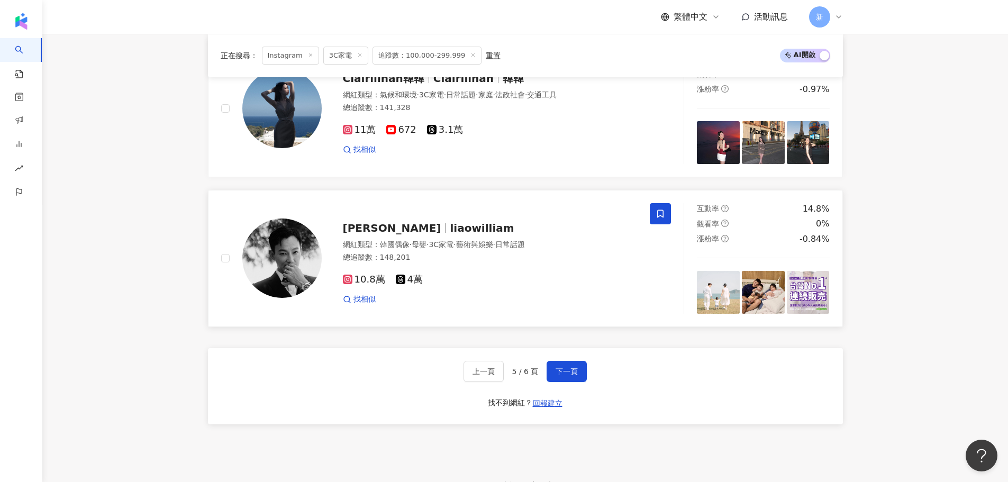
scroll to position [1913, 0]
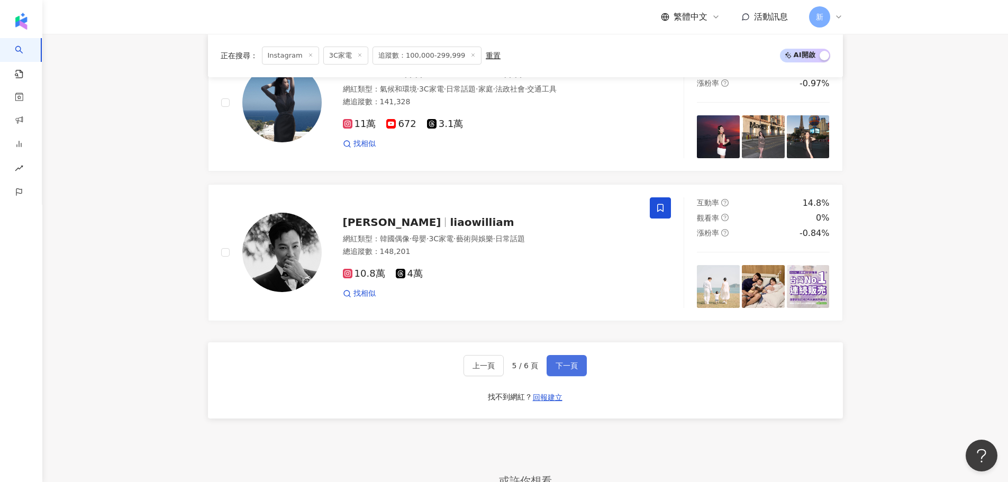
click at [561, 370] on span "下一頁" at bounding box center [567, 365] width 22 height 8
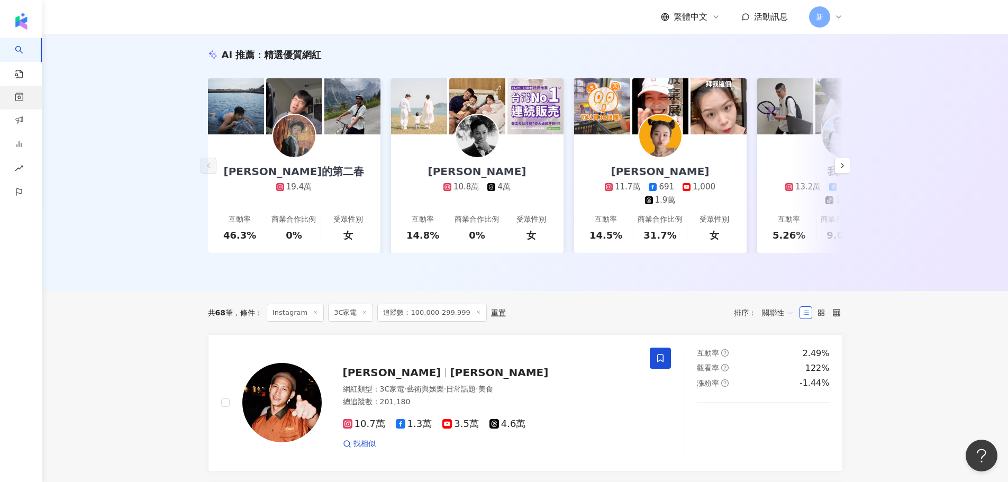
scroll to position [14, 0]
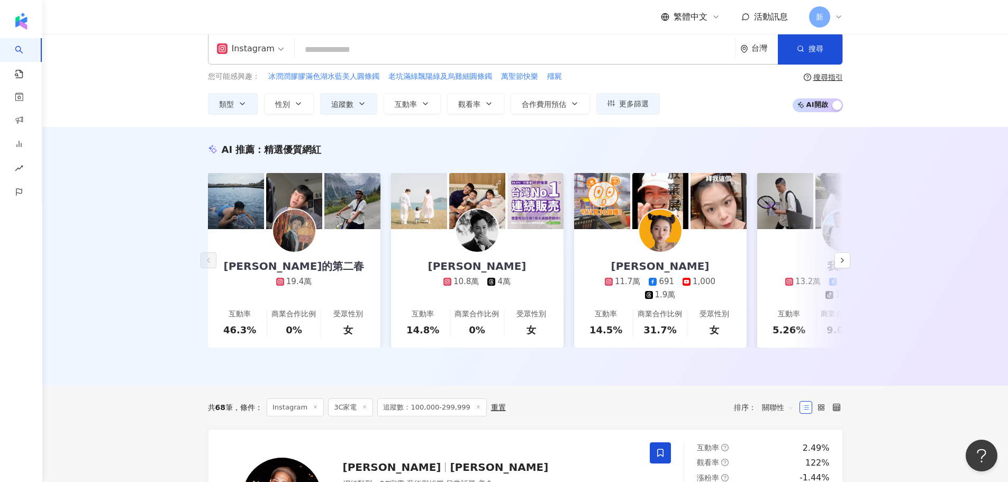
click at [336, 50] on input "search" at bounding box center [515, 50] width 432 height 20
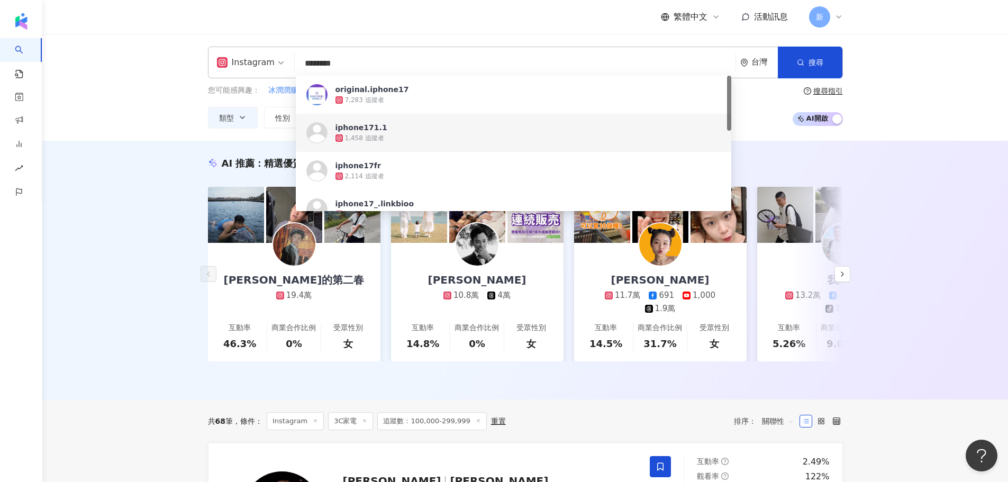
scroll to position [198, 0]
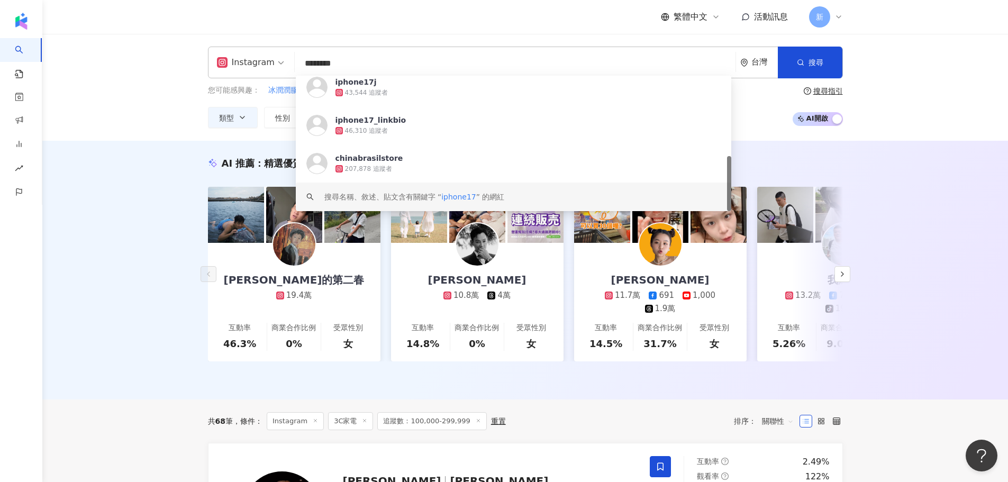
click at [405, 193] on div "搜尋名稱、敘述、貼文含有關鍵字 “ iphone17 ” 的網紅" at bounding box center [414, 197] width 180 height 12
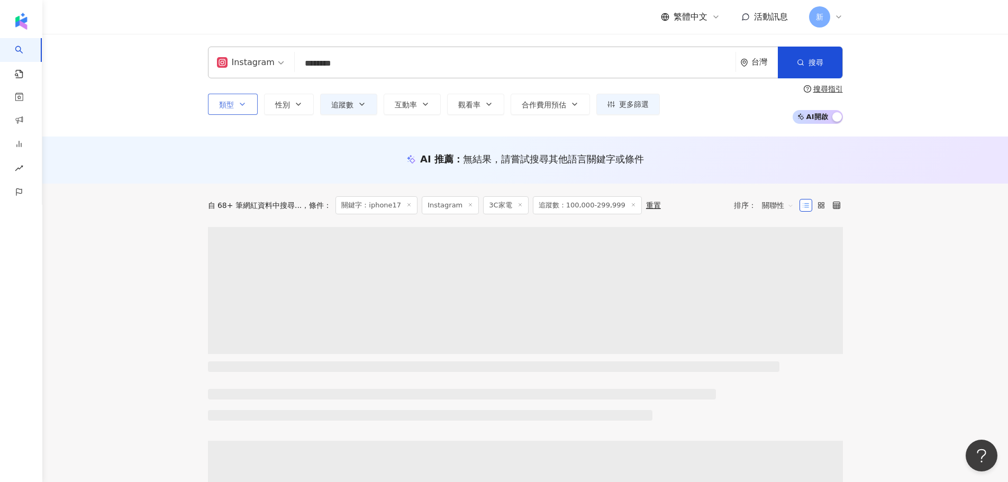
type input "********"
click at [242, 108] on icon "button" at bounding box center [242, 104] width 8 height 8
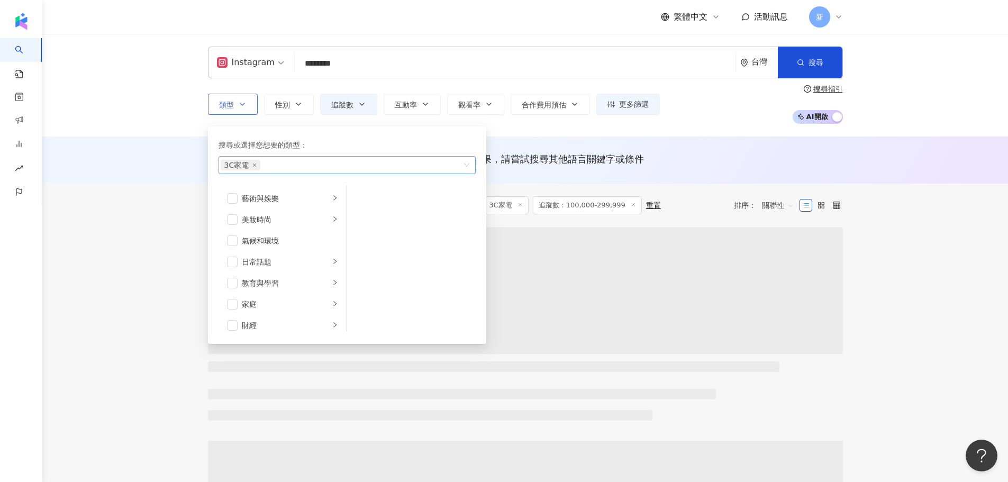
click at [256, 165] on span "3C家電" at bounding box center [241, 165] width 40 height 11
click at [252, 165] on icon "close" at bounding box center [254, 165] width 4 height 4
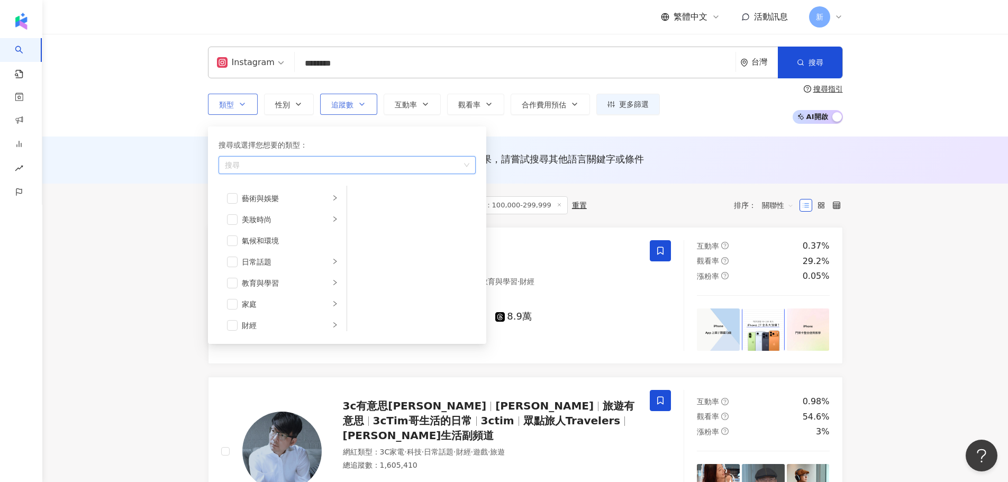
click at [355, 104] on button "追蹤數" at bounding box center [348, 104] width 57 height 21
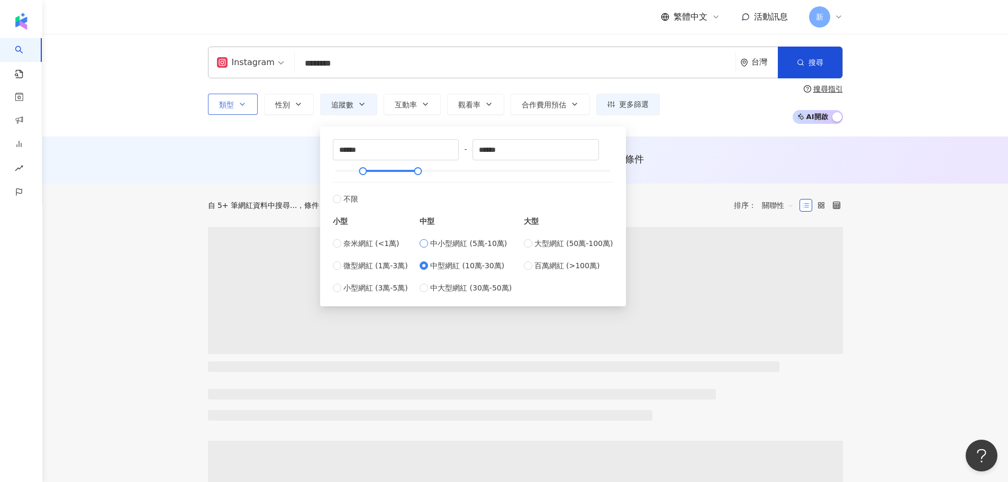
click at [431, 247] on label "中小型網紅 (5萬-10萬)" at bounding box center [466, 244] width 92 height 12
type input "*****"
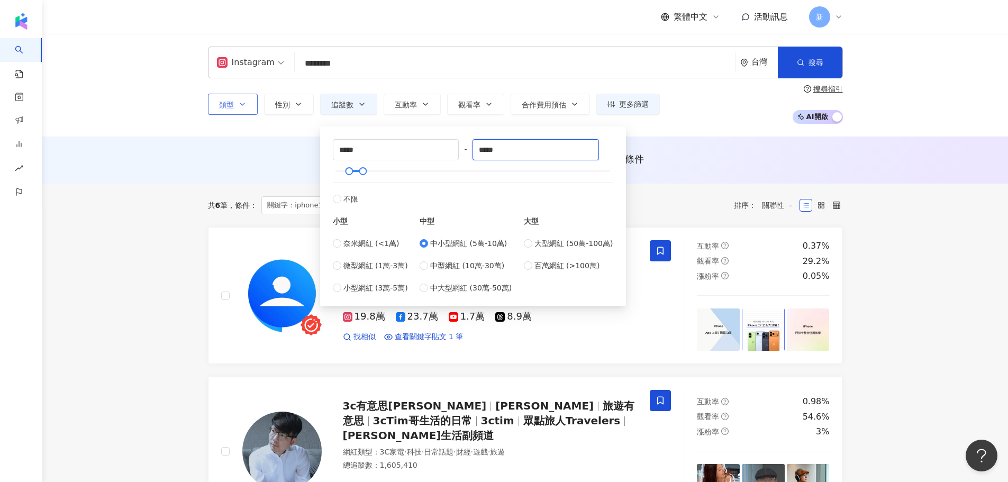
drag, startPoint x: 510, startPoint y: 148, endPoint x: 462, endPoint y: 151, distance: 47.7
click at [463, 151] on div "***** - ***** 不限 小型 奈米網紅 (<1萬) 微型網紅 (1萬-3萬) 小型網紅 (3萬-5萬) 中型 中小型網紅 (5萬-10萬) 中型網紅…" at bounding box center [473, 216] width 280 height 154
type input "*"
type input "******"
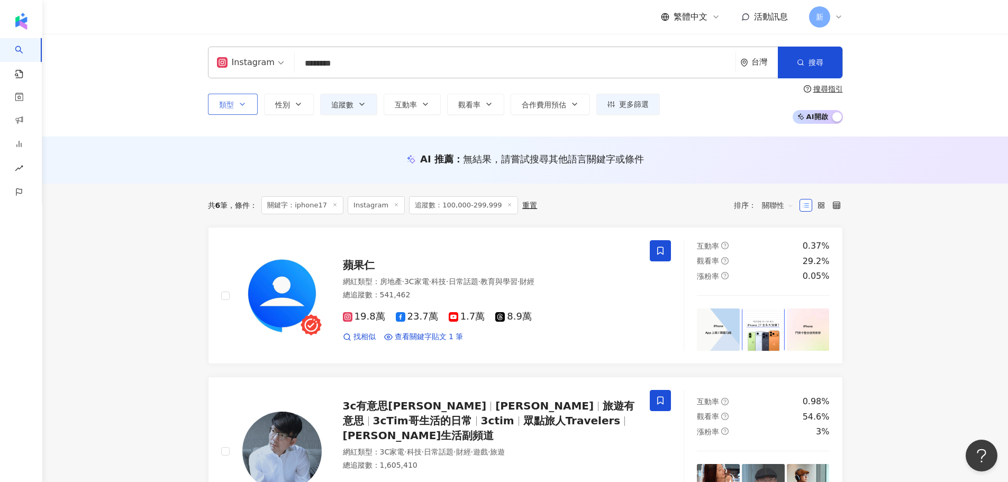
click at [781, 152] on div "AI 推薦 ： 無結果，請嘗試搜尋其他語言關鍵字或條件" at bounding box center [525, 160] width 966 height 47
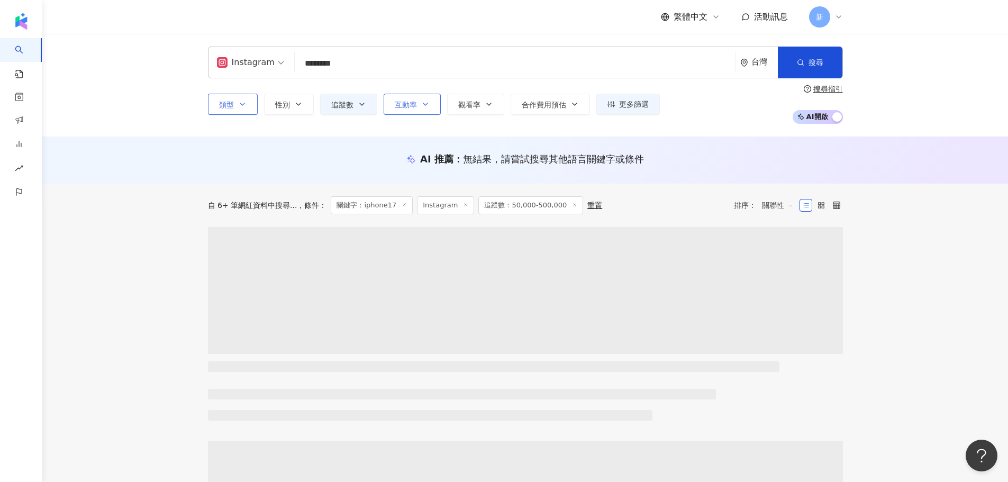
click at [416, 106] on span "互動率" at bounding box center [406, 105] width 22 height 8
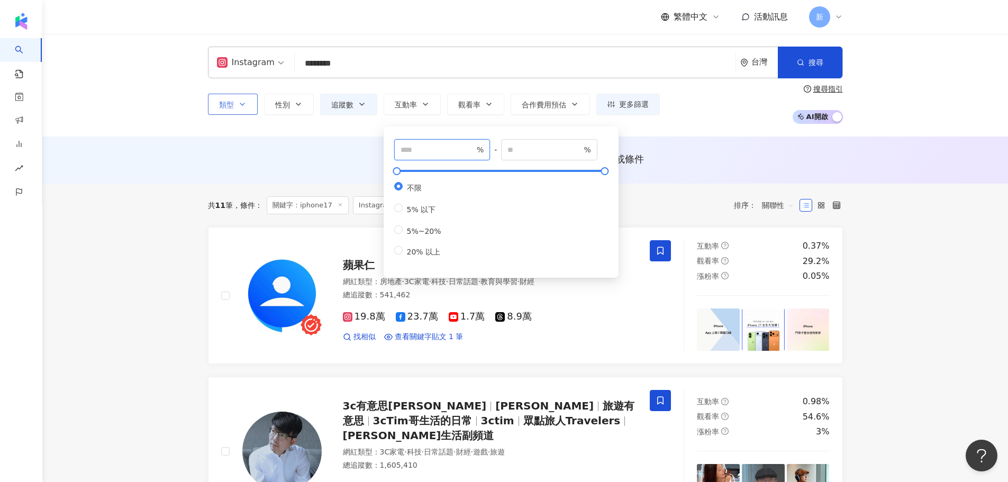
click at [417, 147] on input "number" at bounding box center [438, 150] width 74 height 12
type input "*"
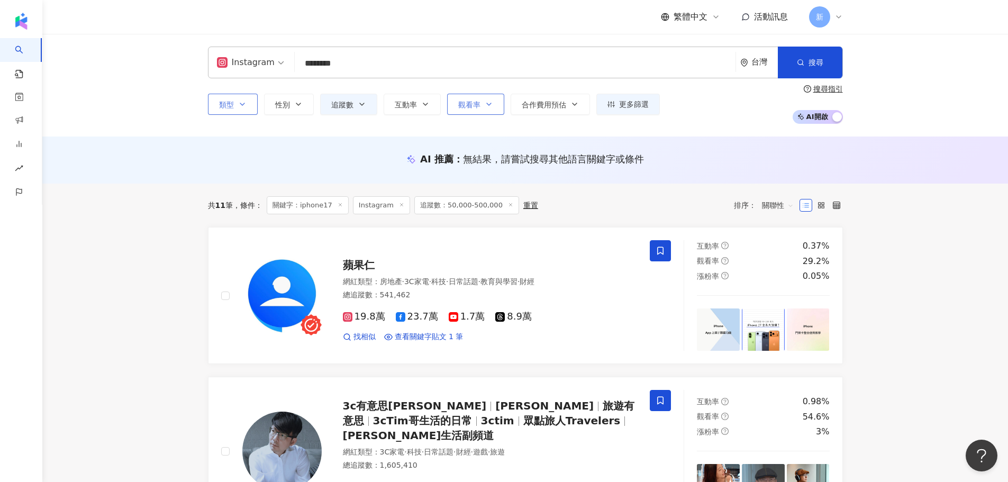
click at [472, 110] on button "觀看率" at bounding box center [475, 104] width 57 height 21
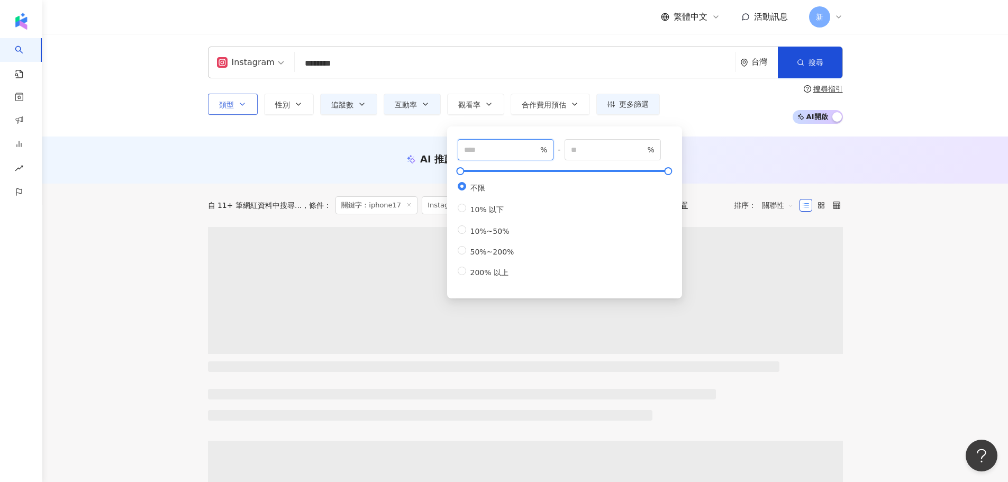
click at [478, 149] on input "number" at bounding box center [501, 150] width 74 height 12
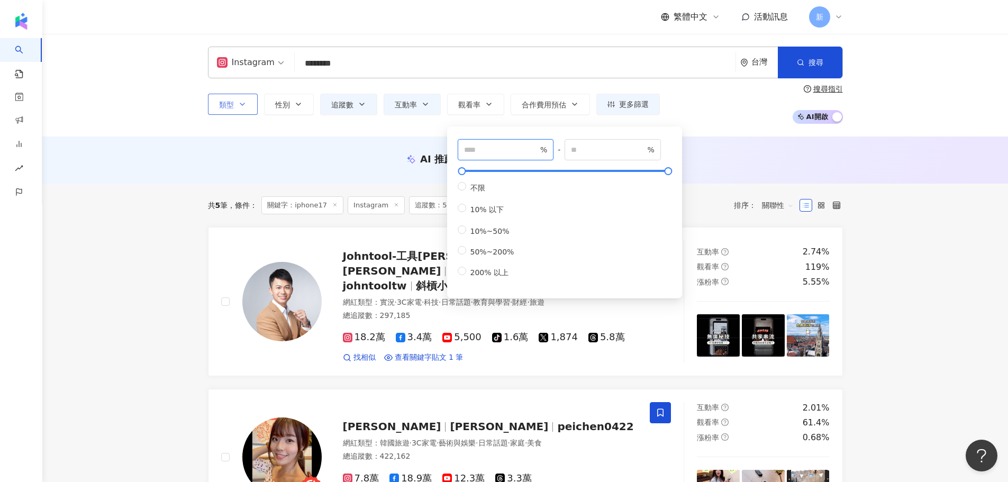
type input "**"
click at [749, 151] on div "AI 推薦 ： 無結果，請嘗試搜尋其他語言關鍵字或條件" at bounding box center [525, 160] width 966 height 47
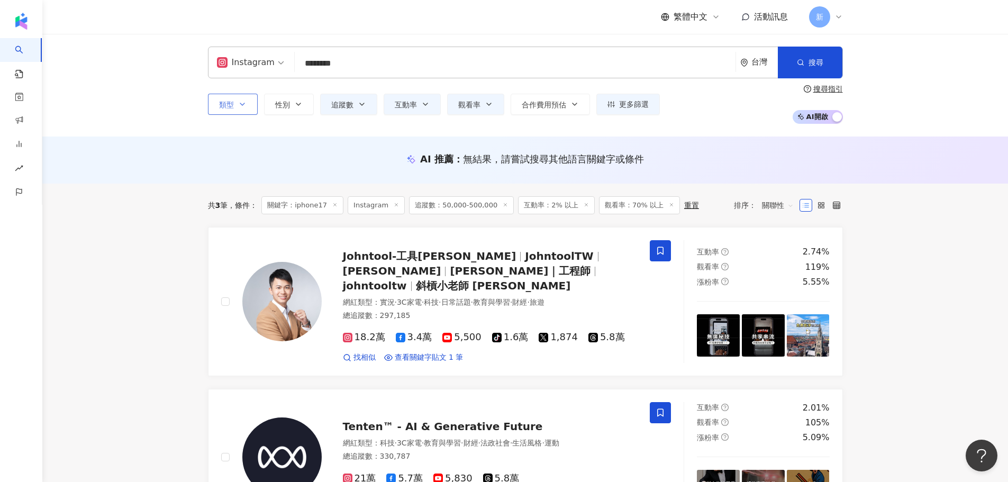
click at [670, 205] on line at bounding box center [671, 205] width 3 height 3
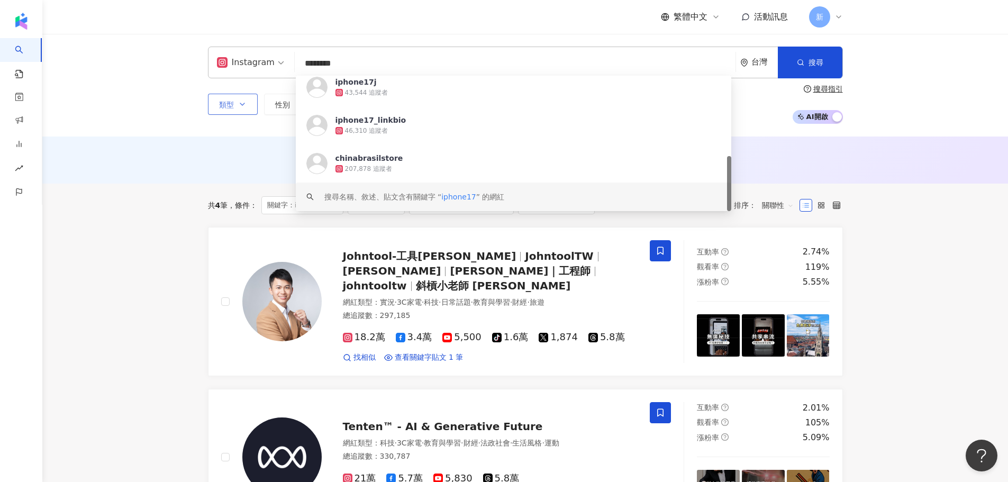
drag, startPoint x: 337, startPoint y: 62, endPoint x: 377, endPoint y: 59, distance: 40.3
click at [299, 62] on input "********" at bounding box center [515, 63] width 432 height 20
click at [436, 55] on input "********" at bounding box center [515, 63] width 432 height 20
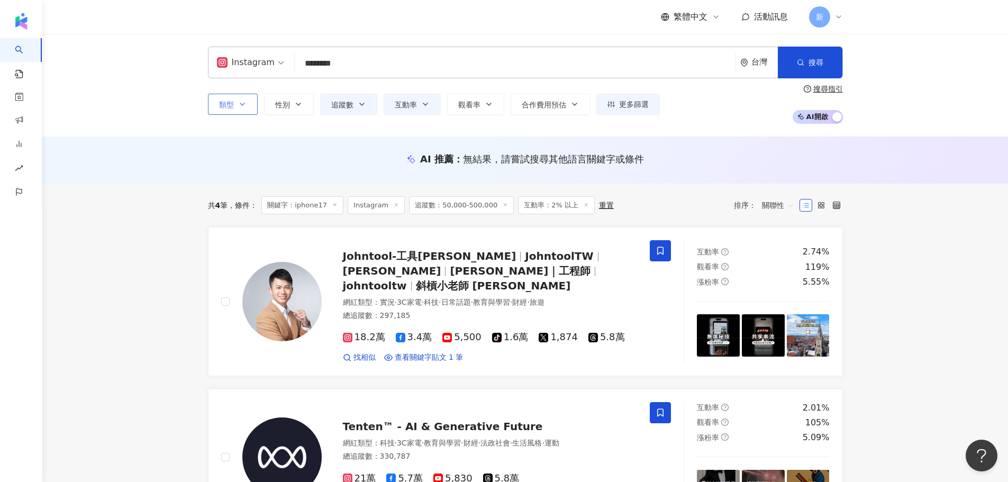
click at [563, 14] on div "繁體中文 活動訊息 新" at bounding box center [525, 17] width 635 height 34
click at [421, 111] on button "互動率" at bounding box center [412, 104] width 57 height 21
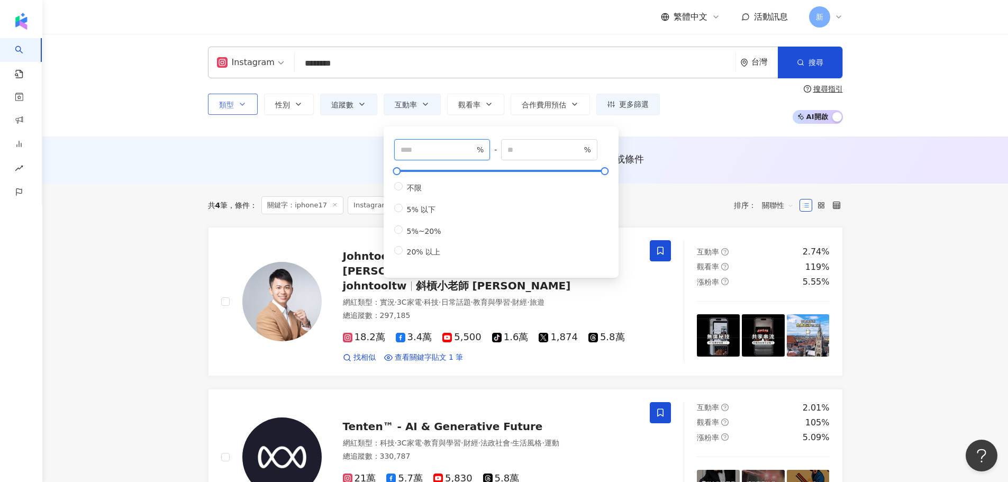
click at [454, 154] on input "*" at bounding box center [438, 150] width 74 height 12
type input "*"
click at [658, 131] on div "Instagram ******** 台灣 搜尋 https://www.instagram.com/chinabrasilstore keyword iph…" at bounding box center [525, 85] width 966 height 103
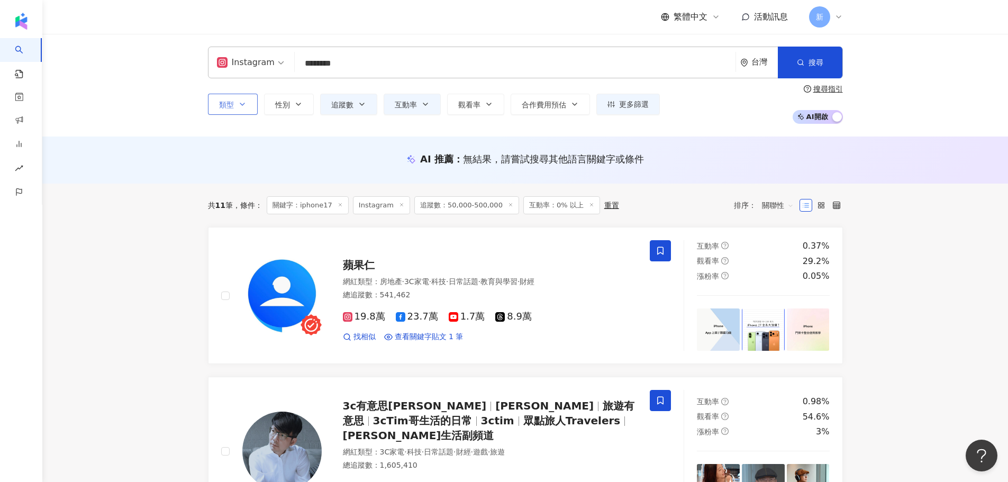
click at [380, 63] on input "********" at bounding box center [515, 63] width 432 height 20
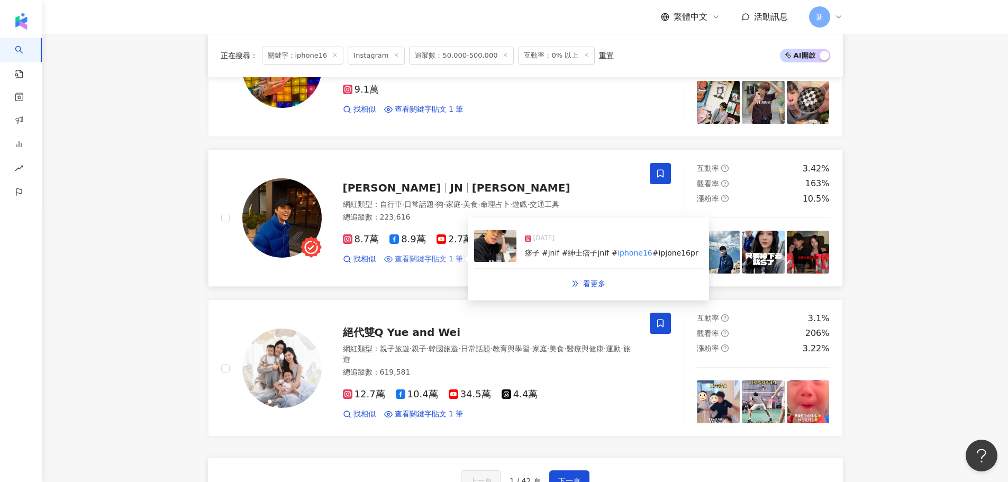
scroll to position [1693, 0]
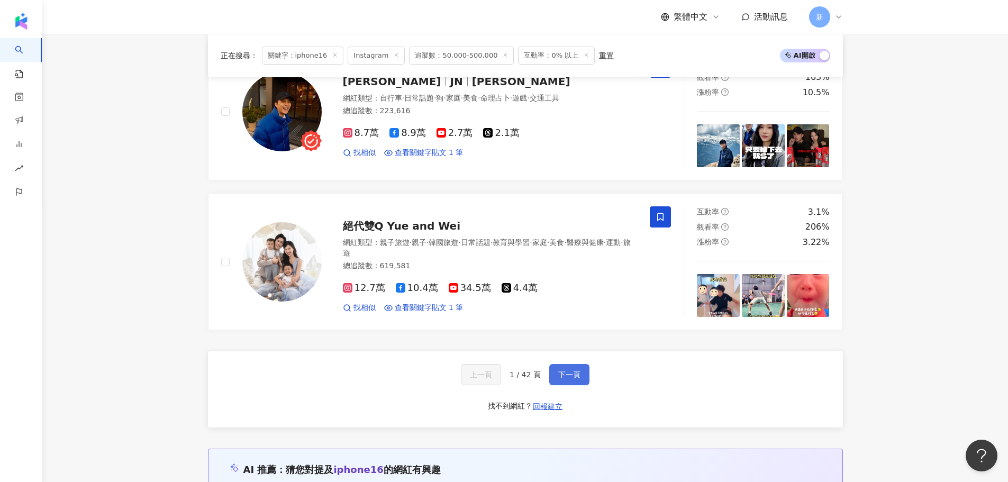
type input "********"
click at [553, 369] on button "下一頁" at bounding box center [569, 374] width 40 height 21
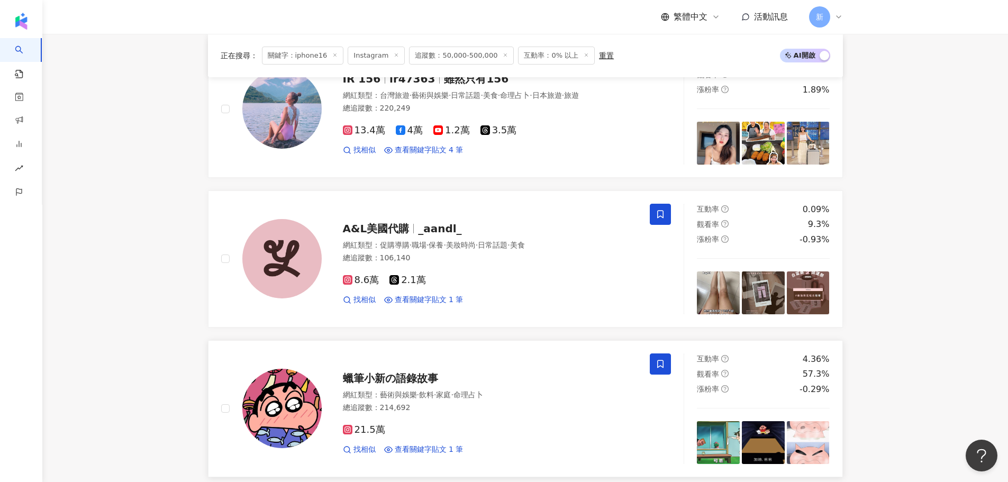
scroll to position [1799, 0]
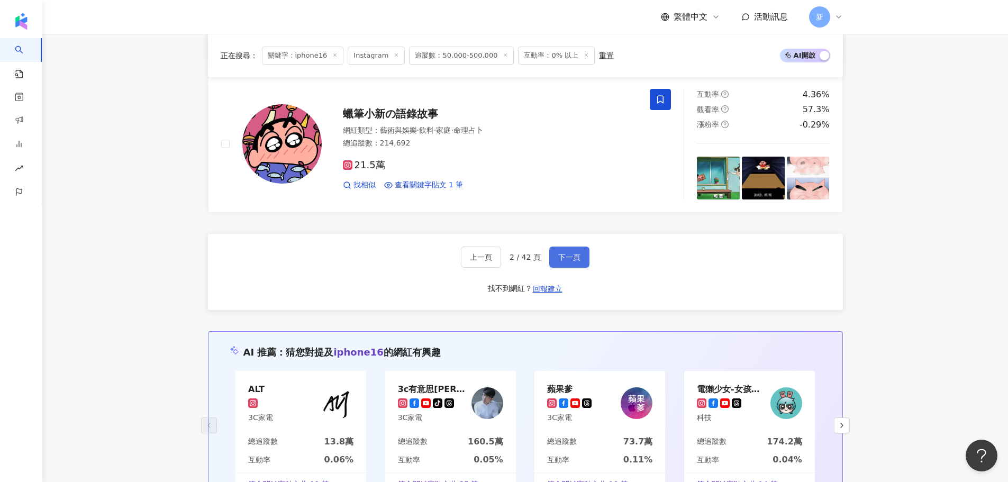
click at [559, 260] on span "下一頁" at bounding box center [569, 257] width 22 height 8
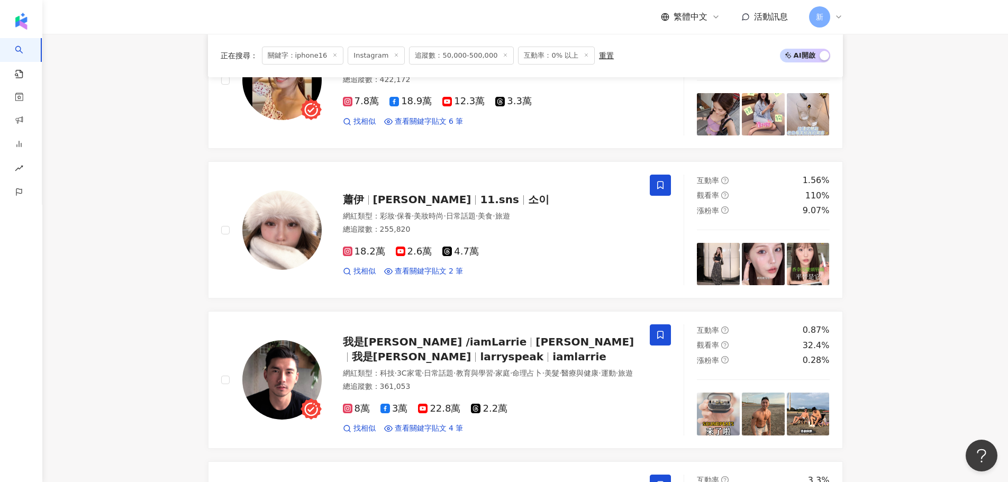
scroll to position [1277, 0]
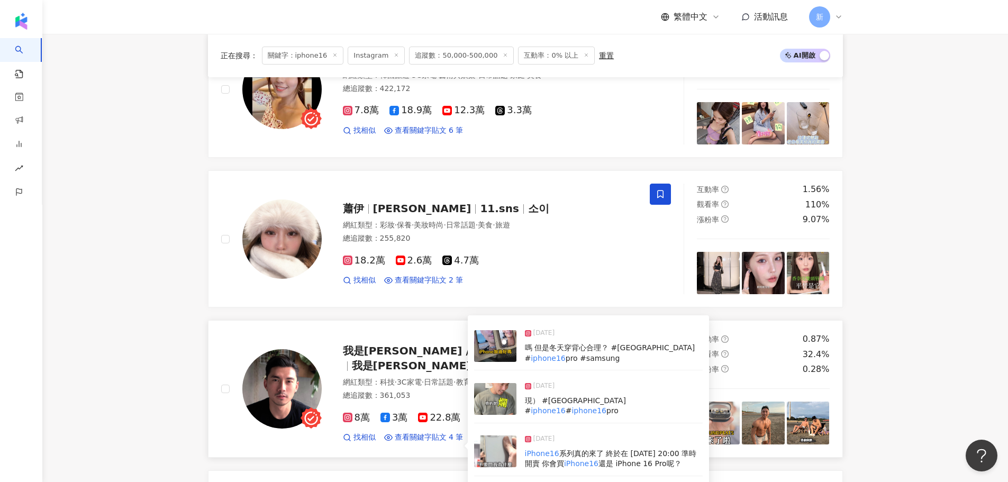
click at [593, 481] on span "看更多" at bounding box center [594, 491] width 22 height 8
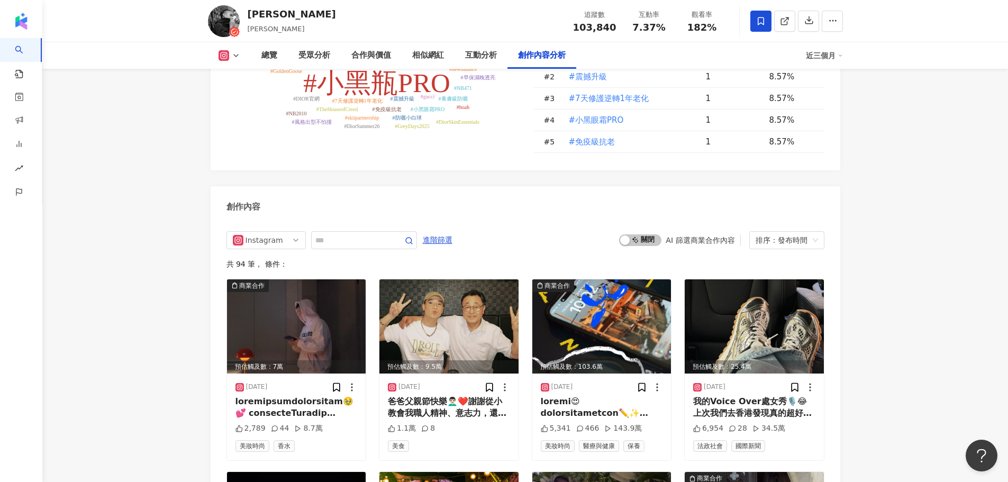
scroll to position [3280, 0]
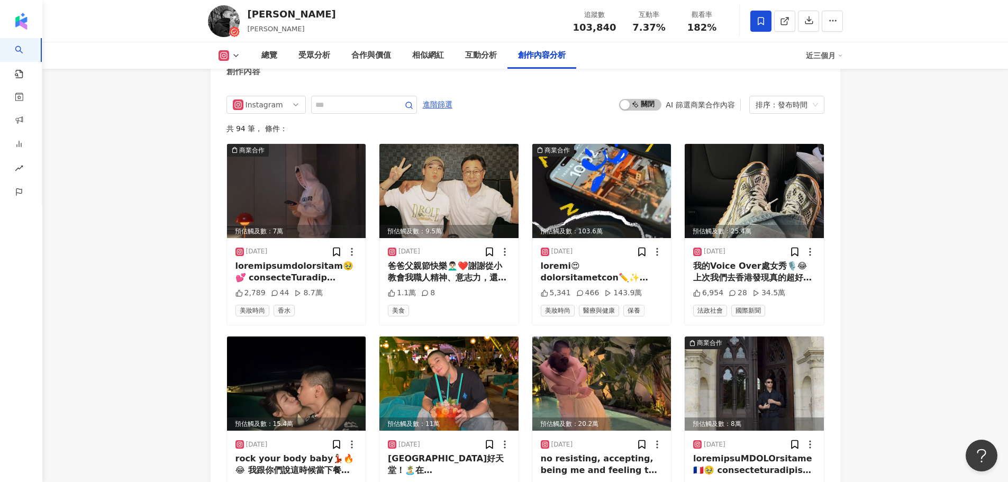
click at [333, 122] on div "Instagram 進階篩選 啟動 關閉 AI 篩選商業合作內容 排序：發布時間 共 94 筆 ， 條件： 商業合作 預估觸及數：7萬 2025/8/11 2…" at bounding box center [525, 421] width 598 height 650
click at [335, 111] on input "text" at bounding box center [352, 104] width 74 height 13
type input "*"
type input "******"
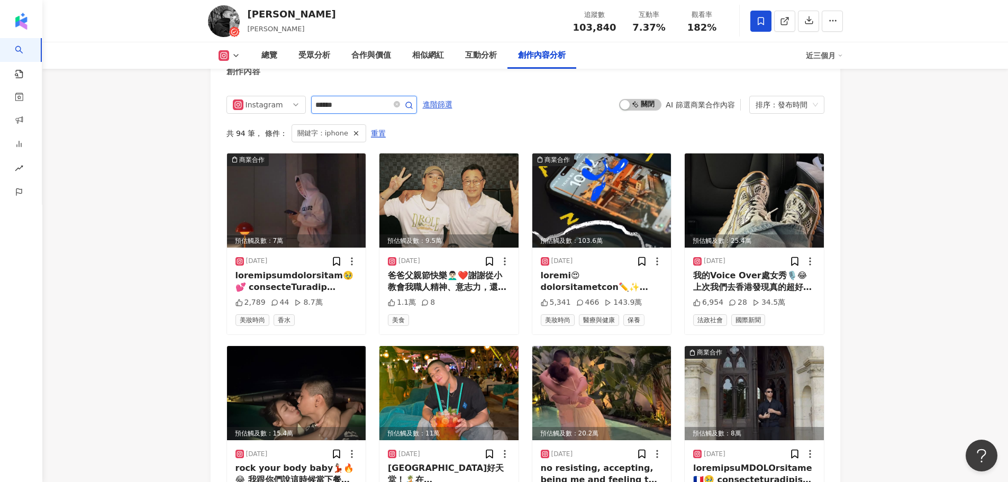
scroll to position [3270, 0]
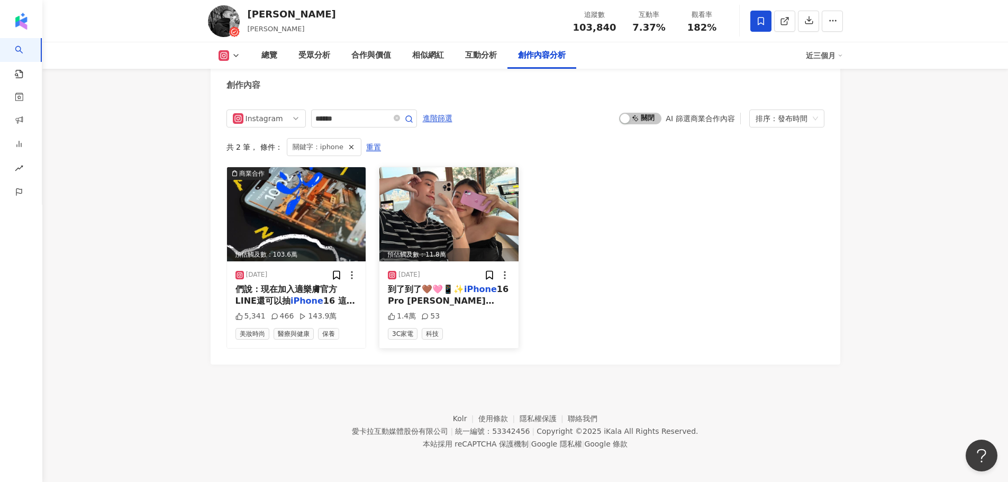
click at [428, 307] on mark "iPhone" at bounding box center [411, 312] width 33 height 10
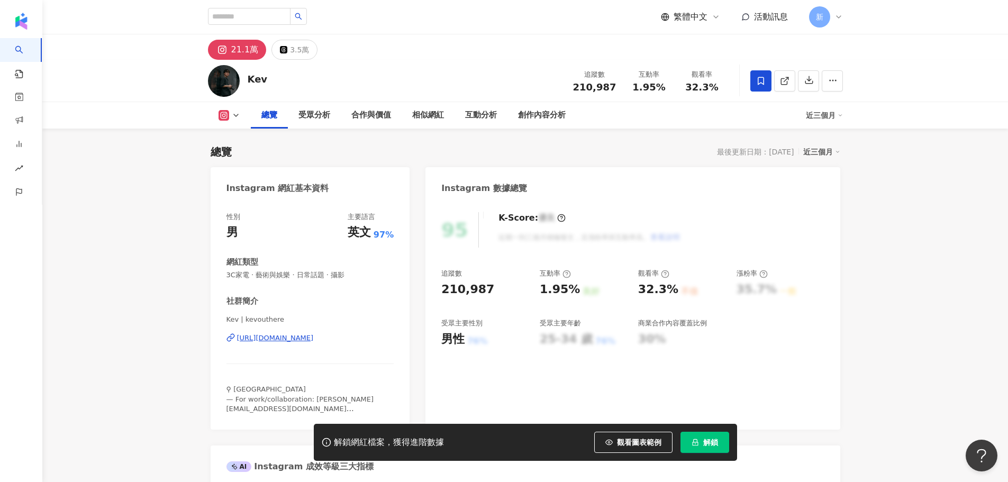
scroll to position [370, 0]
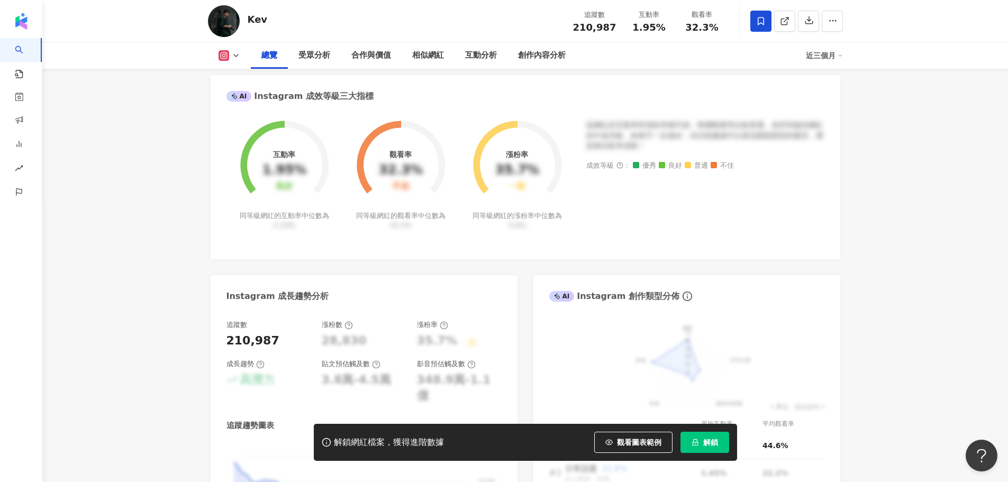
click at [699, 441] on button "解鎖" at bounding box center [704, 442] width 49 height 21
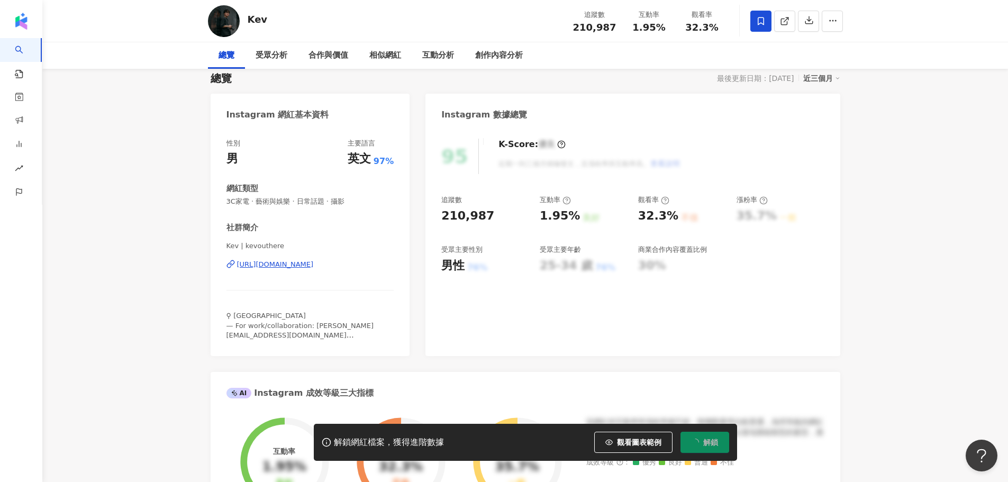
scroll to position [0, 0]
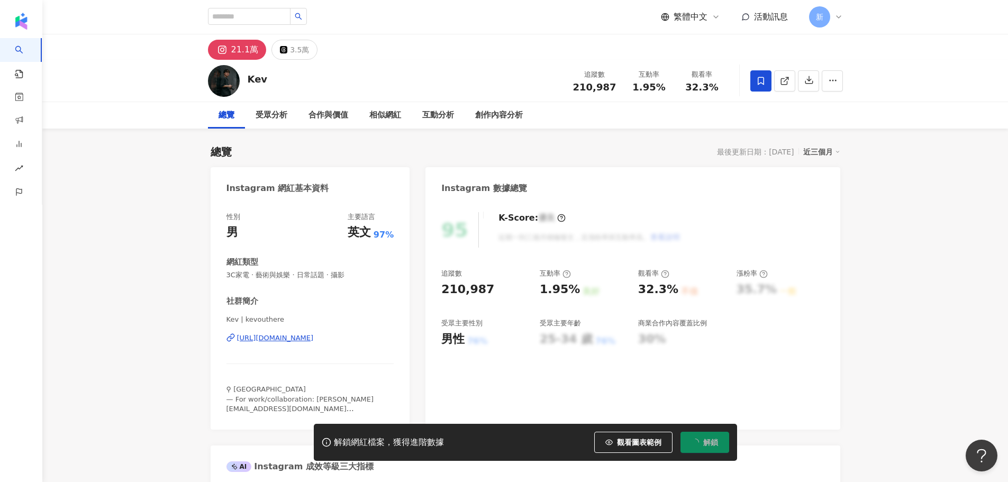
click at [314, 336] on div "https://www.instagram.com/kevouthere/" at bounding box center [275, 338] width 77 height 10
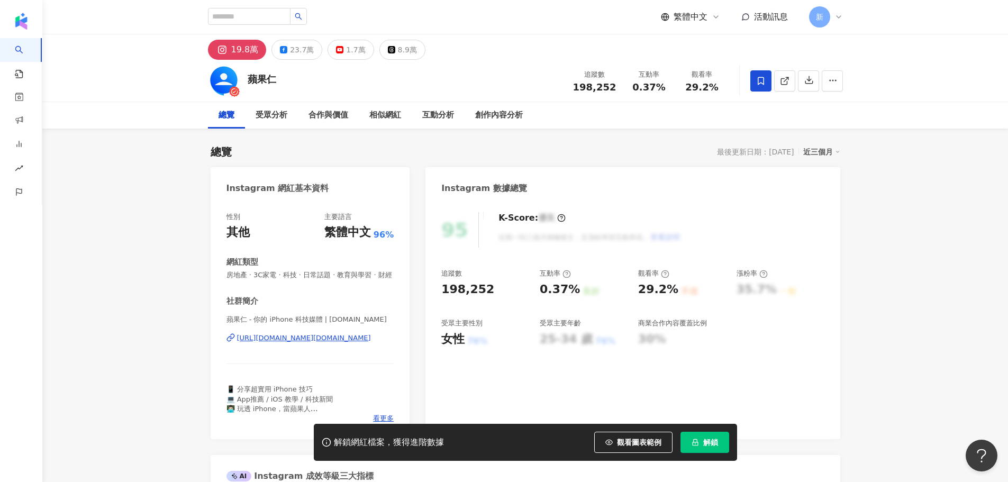
click at [346, 343] on div "https://www.instagram.com/applealmond.blog/" at bounding box center [304, 338] width 134 height 10
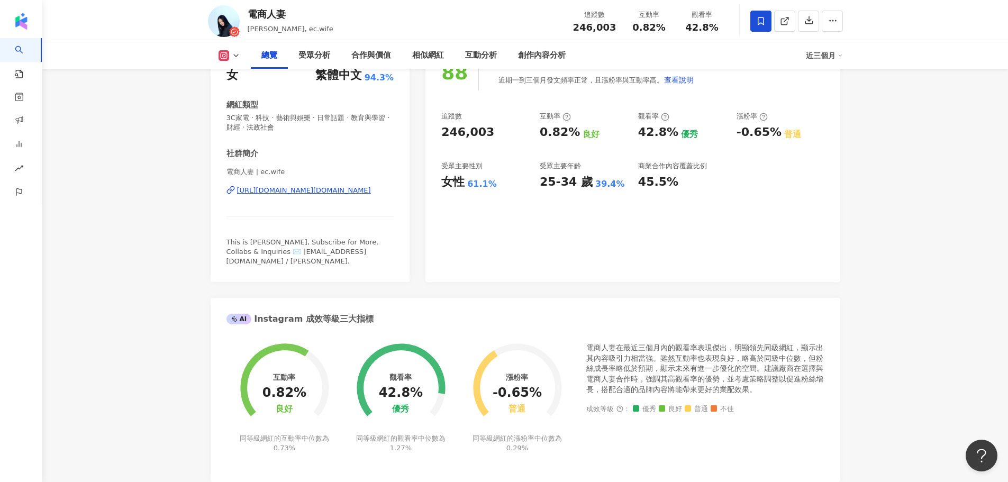
scroll to position [159, 0]
click at [338, 187] on div "[URL][DOMAIN_NAME][DOMAIN_NAME]" at bounding box center [304, 191] width 134 height 10
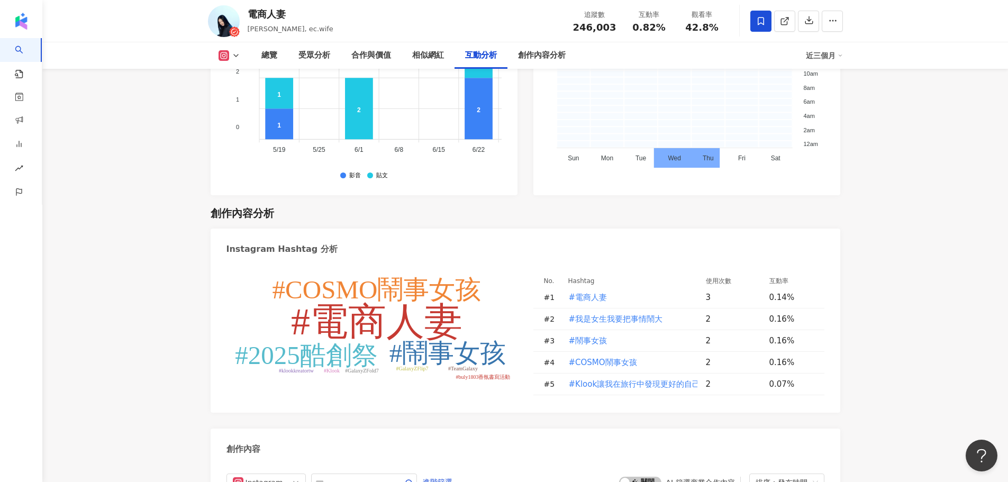
scroll to position [3175, 0]
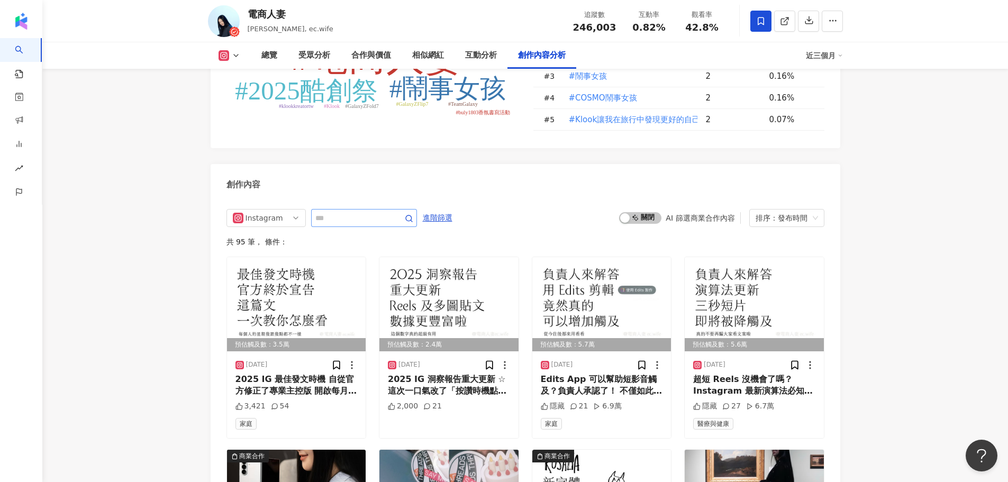
click at [348, 213] on span at bounding box center [364, 218] width 106 height 18
type input "******"
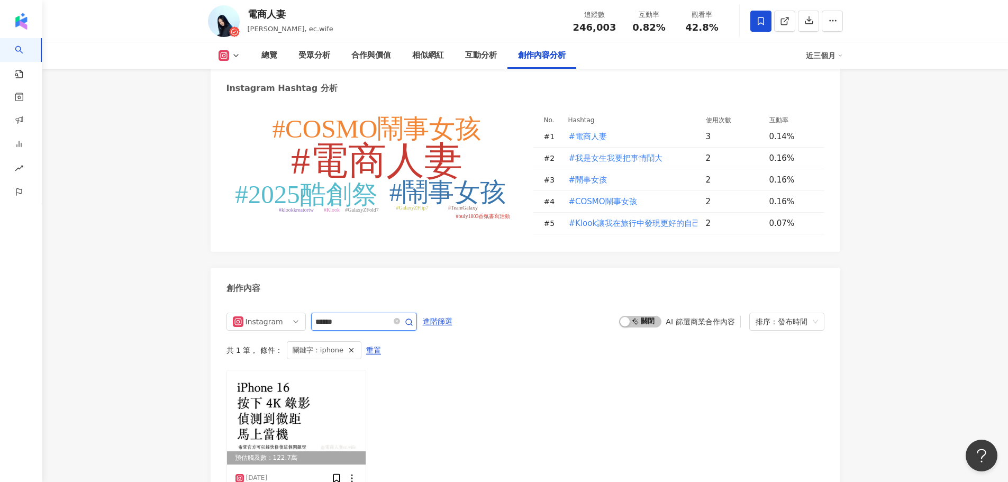
scroll to position [3037, 0]
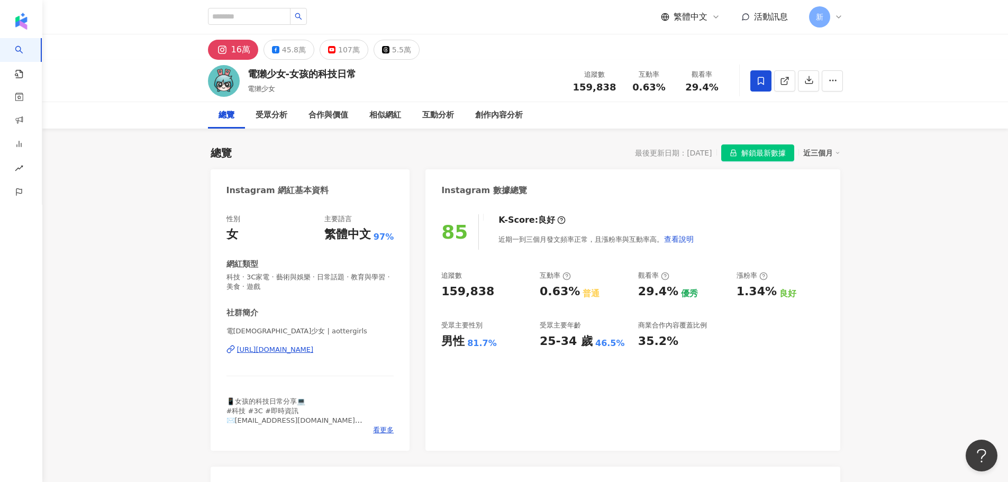
click at [759, 77] on icon at bounding box center [761, 81] width 6 height 8
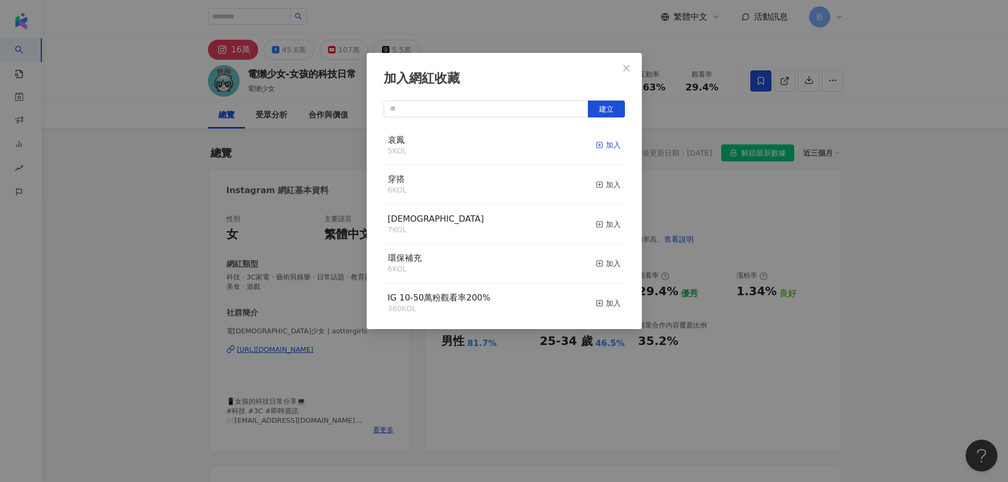
click at [596, 142] on icon "button" at bounding box center [599, 144] width 7 height 7
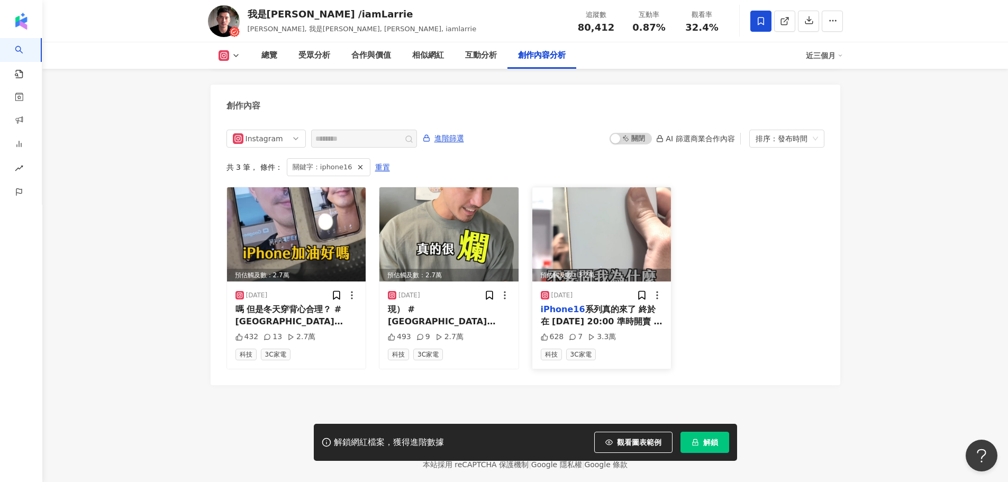
click at [611, 304] on span "系列真的來了 終於在 9/13 20:00 準時開賣 你會買" at bounding box center [602, 321] width 122 height 34
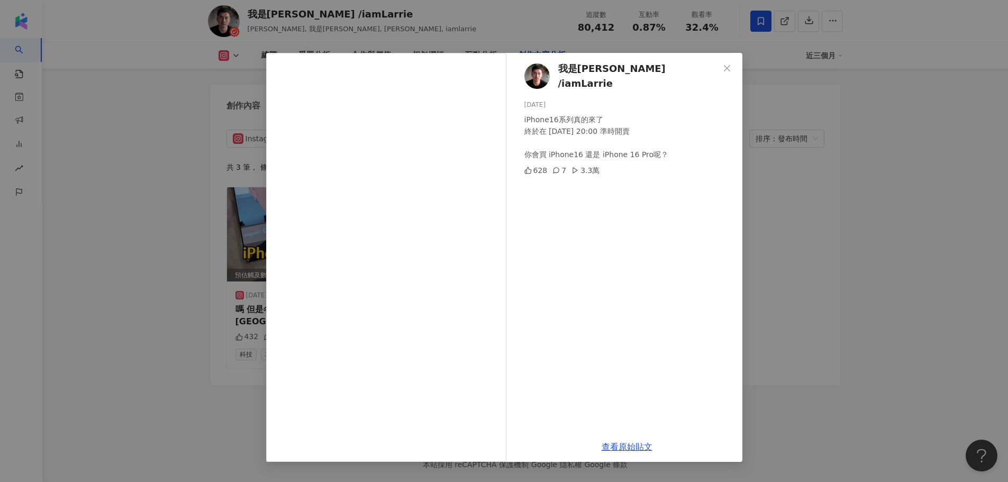
click at [871, 265] on div "我是賴瑞 /iamLarrie 2024/9/13 iPhone16系列真的來了 終於在 9/13 20:00 準時開賣 你會買 iPhone16 還是 iP…" at bounding box center [504, 241] width 1008 height 482
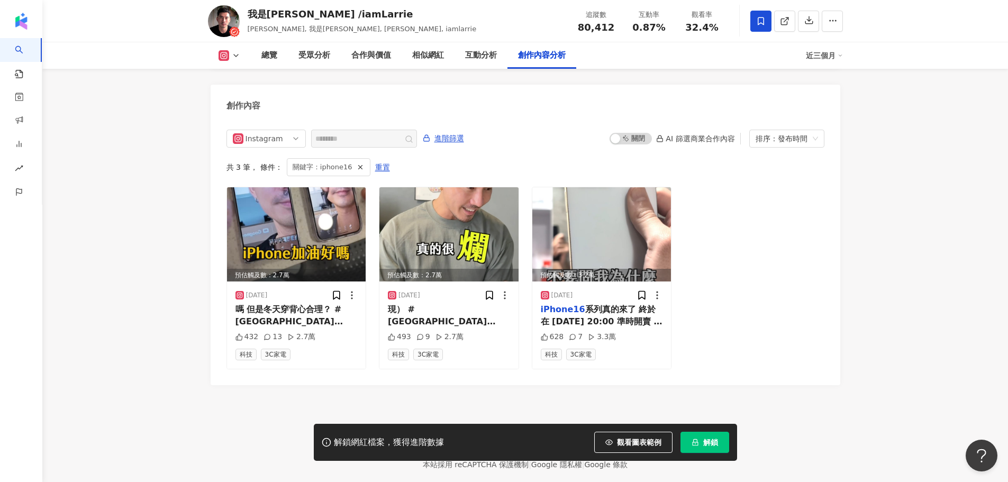
scroll to position [3226, 0]
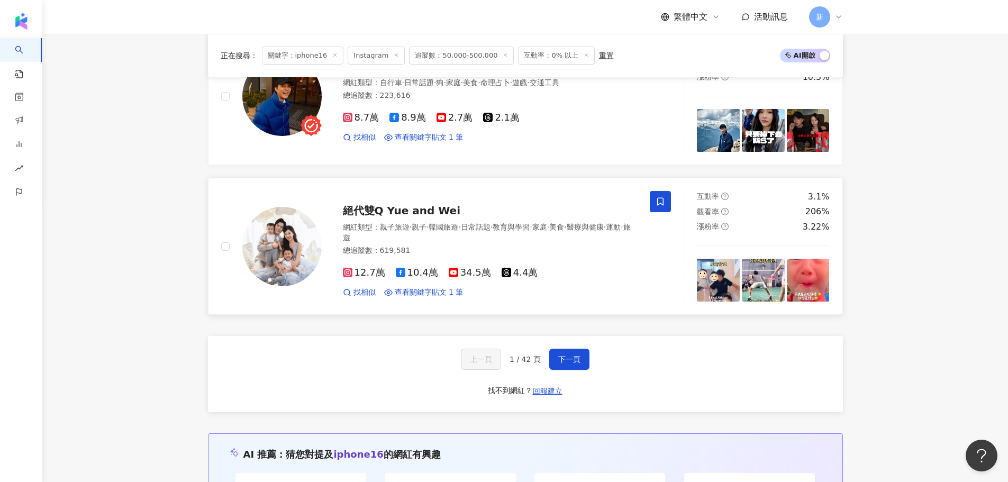
scroll to position [1852, 0]
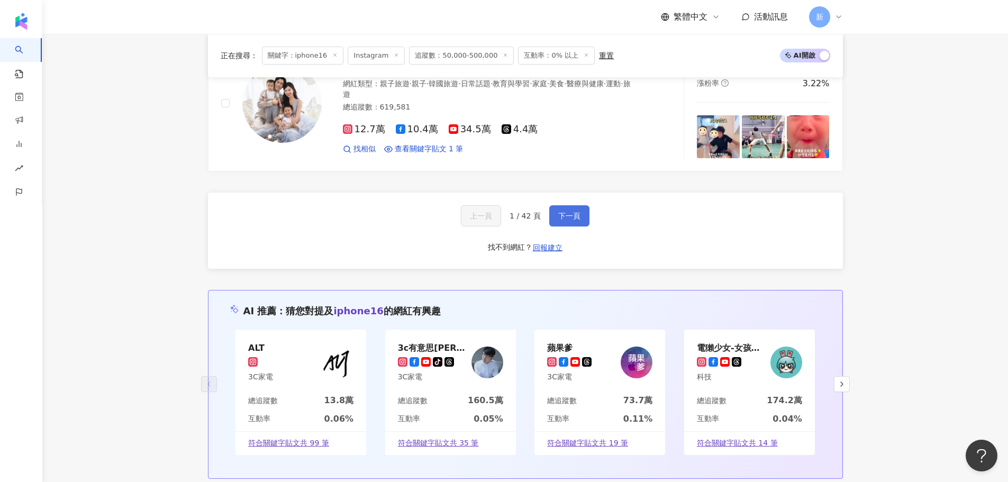
click at [562, 212] on button "下一頁" at bounding box center [569, 215] width 40 height 21
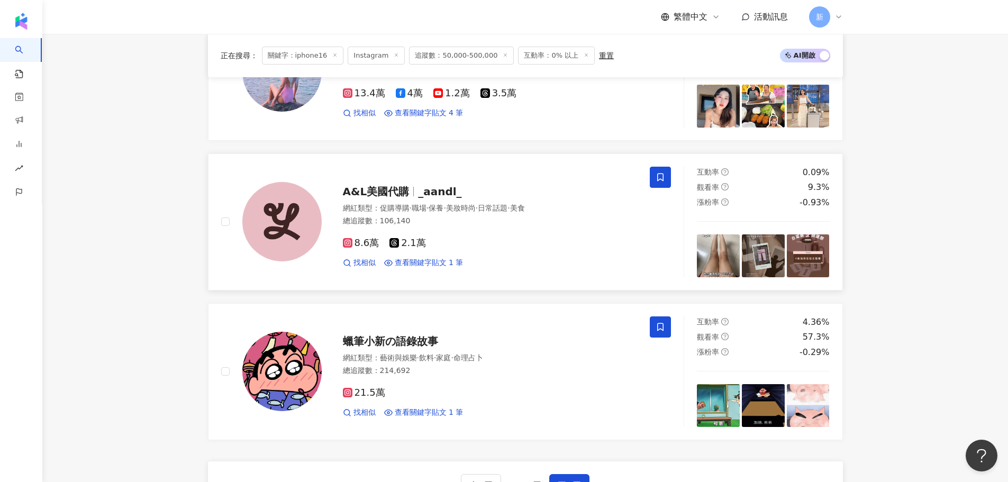
scroll to position [1799, 0]
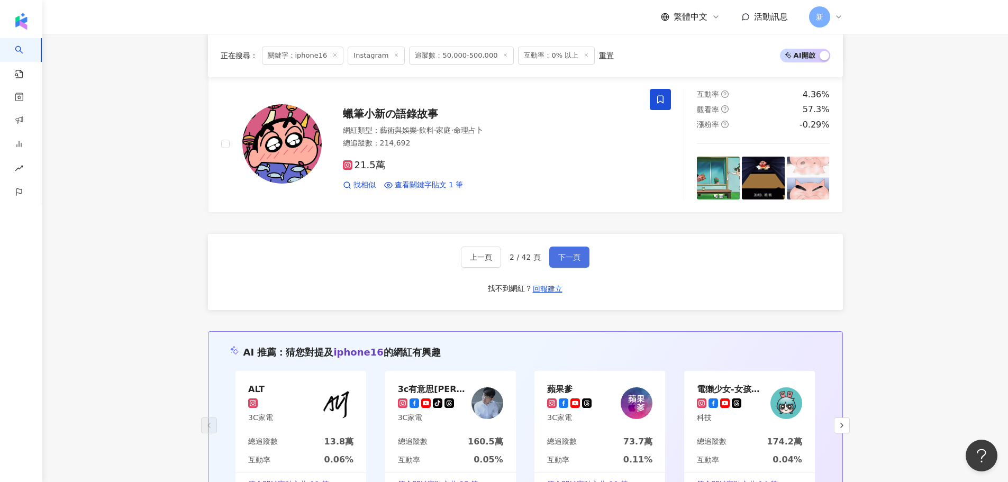
click at [559, 253] on span "下一頁" at bounding box center [569, 257] width 22 height 8
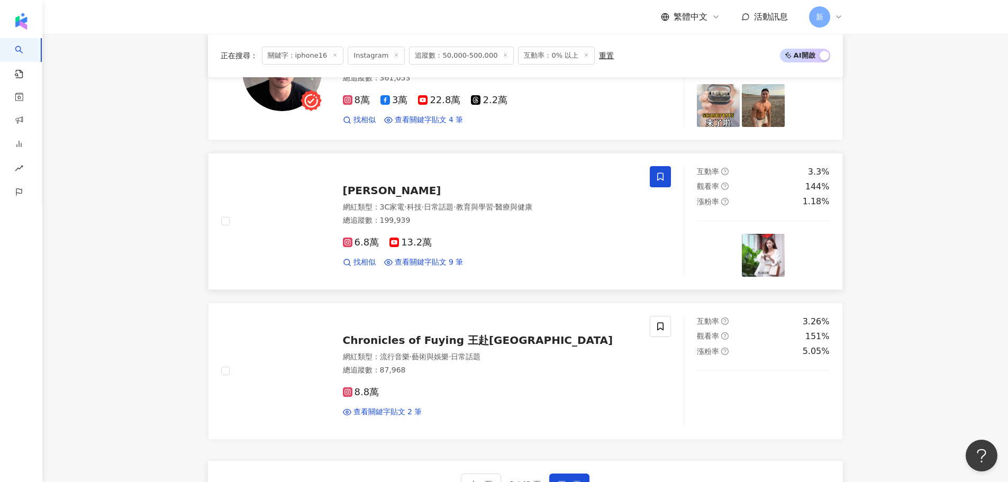
scroll to position [1277, 0]
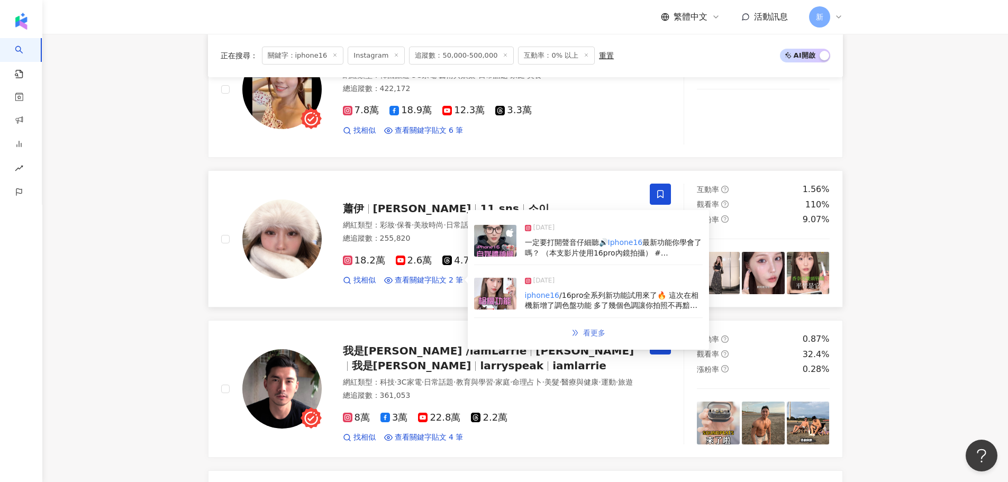
click at [583, 329] on span "看更多" at bounding box center [594, 333] width 22 height 8
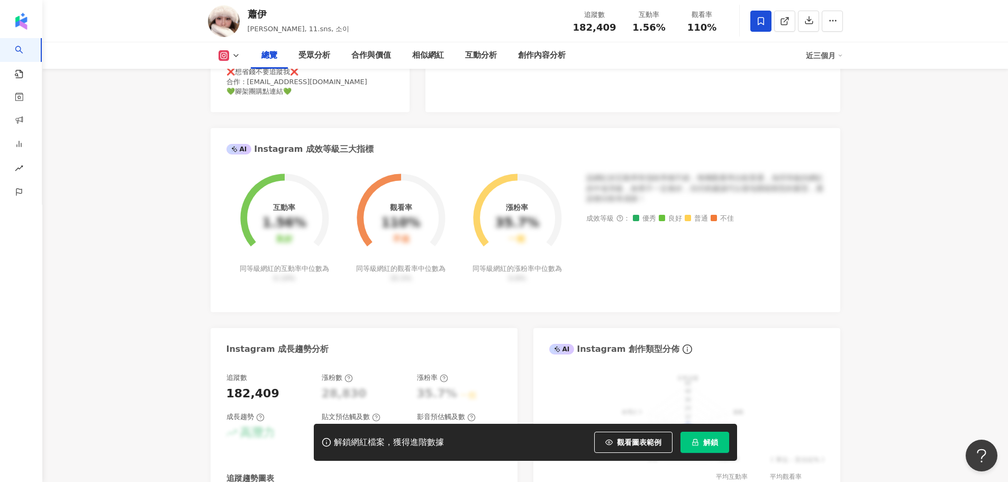
scroll to position [582, 0]
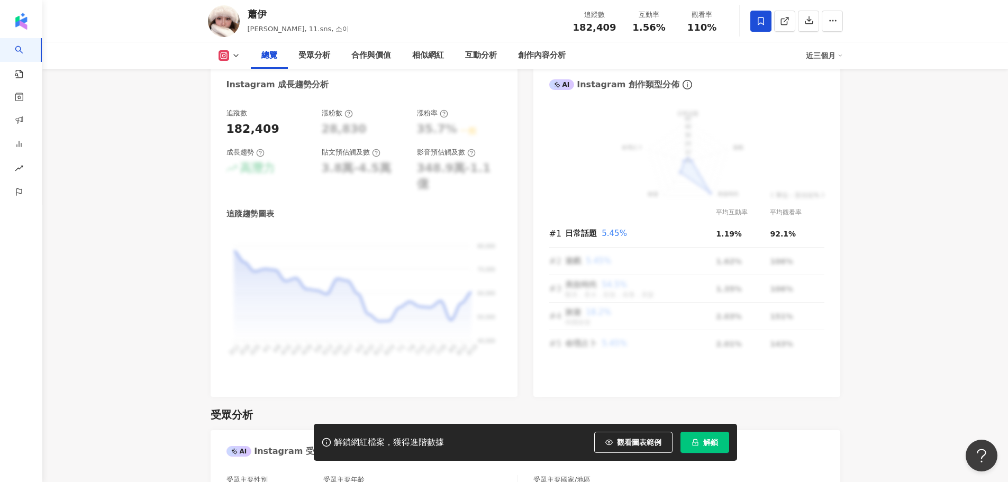
click at [716, 449] on button "解鎖" at bounding box center [704, 442] width 49 height 21
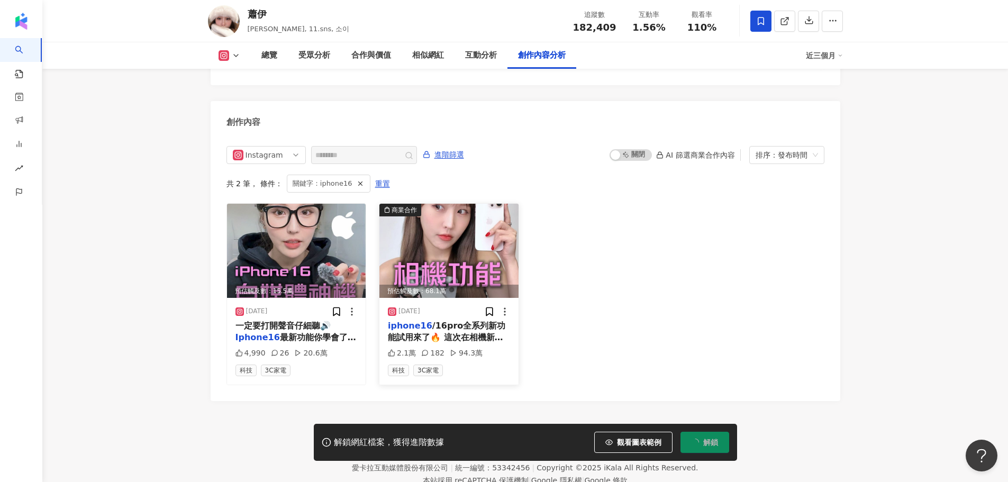
click at [445, 321] on span "/16pro全系列新功能試用來了🔥 這次在相機新增了調色盤功能 多了幾個色調讓你拍照不再黯淡無光 推薦「玫瑰冷色」、「玫瑰金色」 選取後再依自己的喜好去調整色…" at bounding box center [449, 379] width 122 height 117
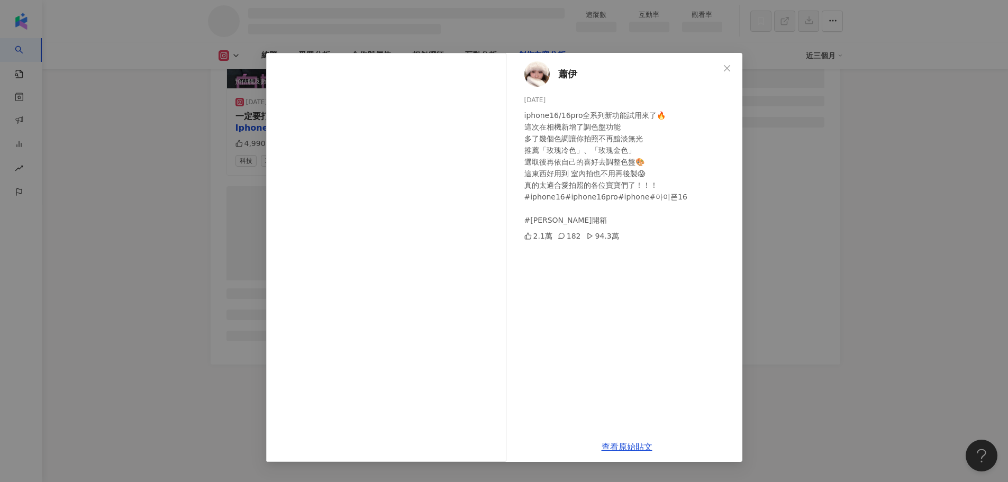
scroll to position [2834, 0]
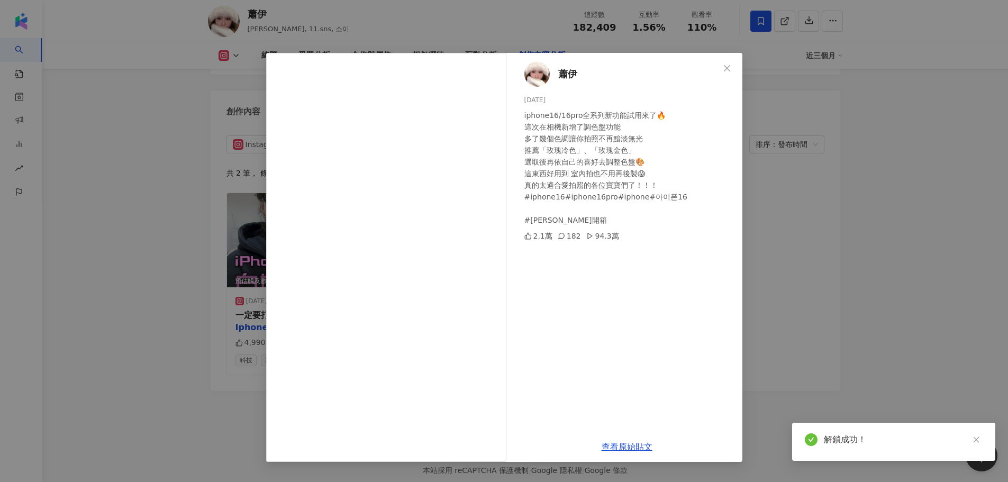
scroll to position [3254, 0]
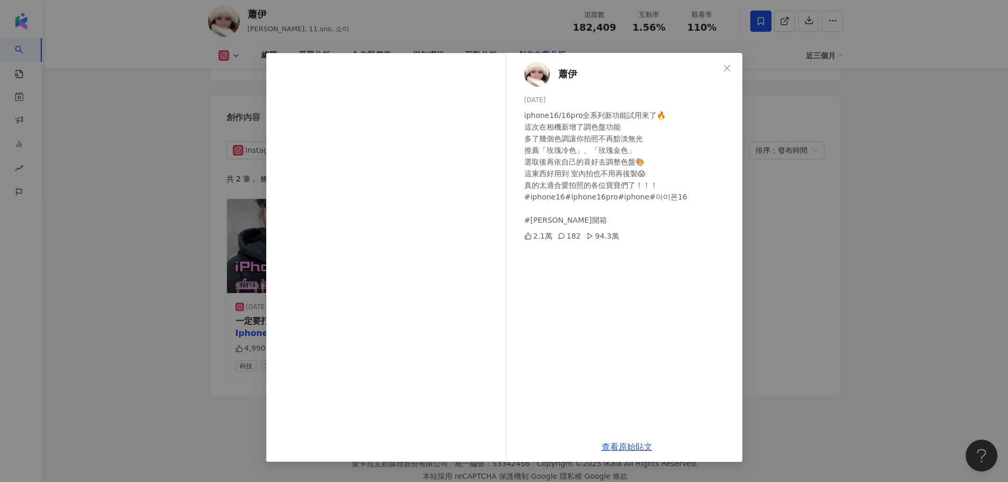
click at [788, 247] on div "[PERSON_NAME] [DATE] iphone16/16pro全系列新功能試用來了🔥 這次在相機新增了調色盤功能 多了幾個色調讓你拍照不再黯淡無光 推…" at bounding box center [504, 241] width 1008 height 482
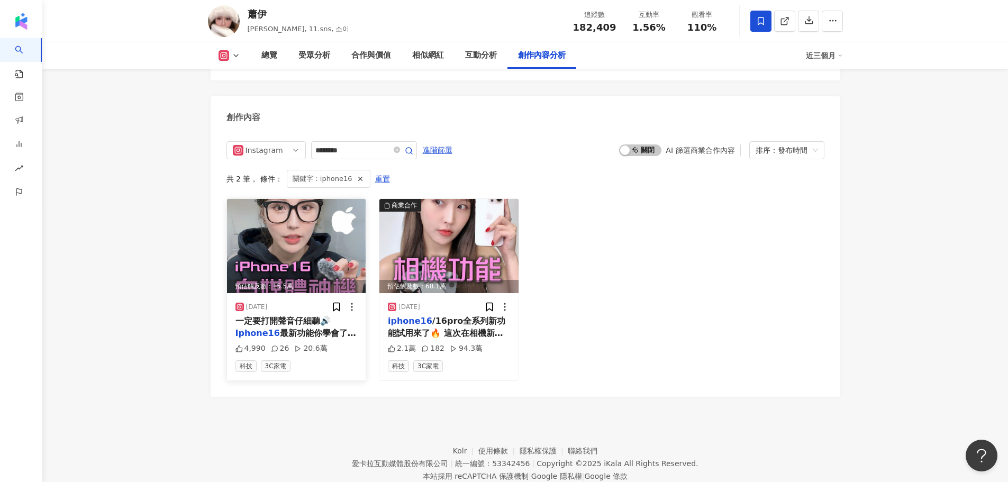
click at [352, 315] on div "一定要打開聲音仔細聽🔊 Iphone16 最新功能你學會了嗎？ （本支影片使用16pro內鏡拍攝） #[PERSON_NAME]開箱" at bounding box center [296, 327] width 122 height 24
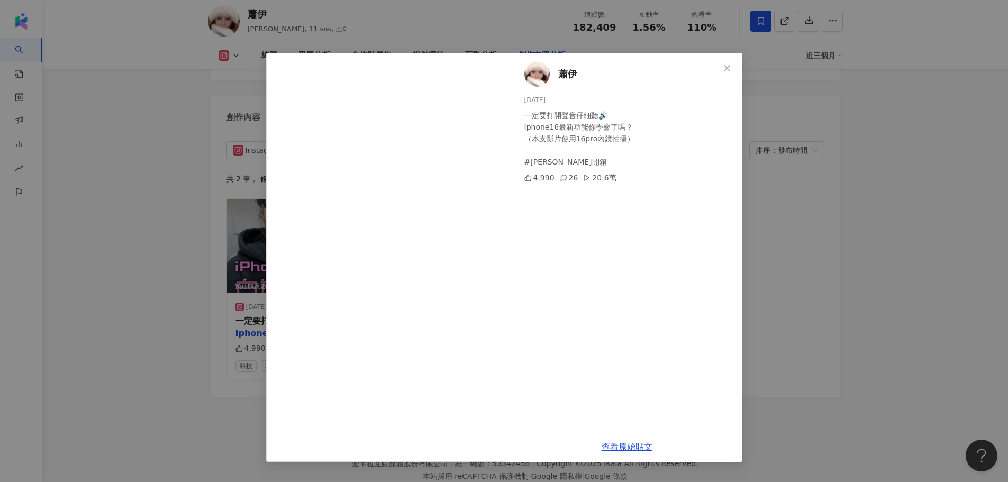
click at [805, 212] on div "[PERSON_NAME] [DATE] 一定要打開聲音仔細聽🔊 Iphone16最新功能你學會了嗎？ （本支影片使用16pro內鏡拍攝） #[PERSON_…" at bounding box center [504, 241] width 1008 height 482
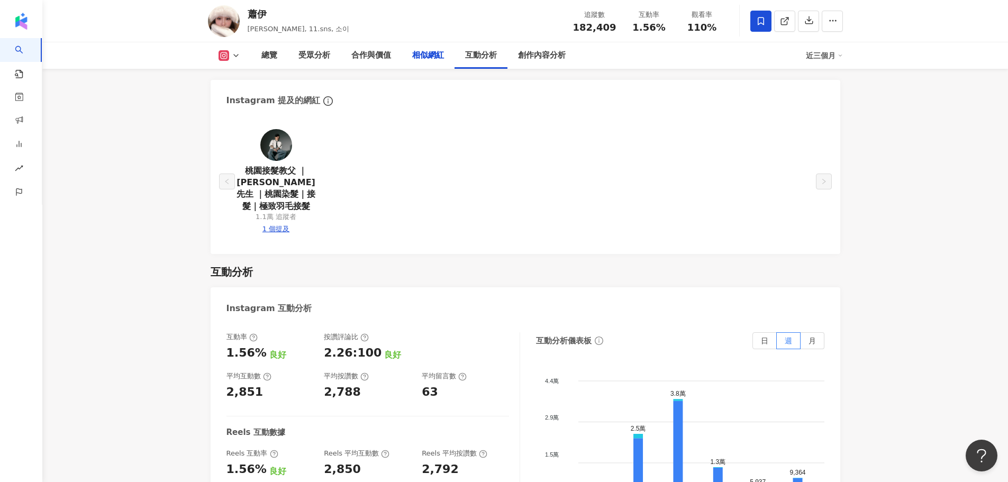
scroll to position [1931, 0]
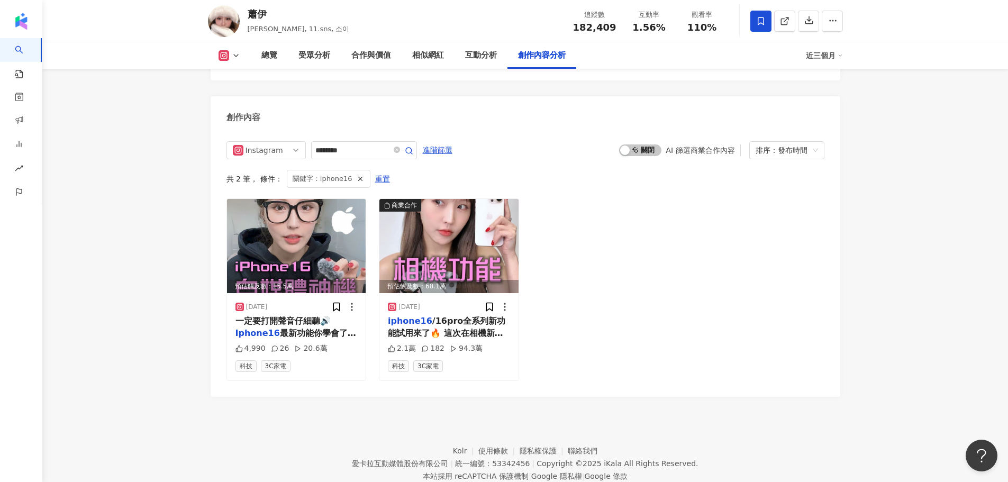
scroll to position [3240, 0]
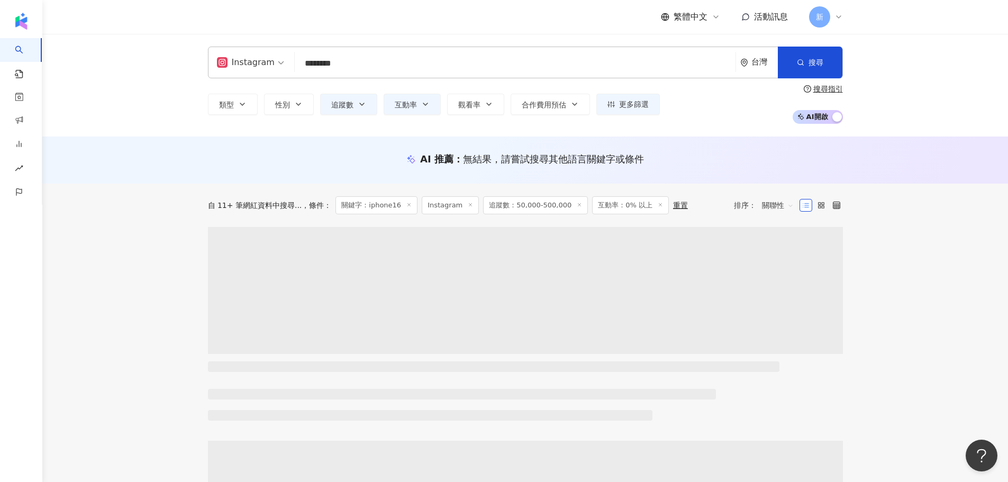
type input "********"
